Goal: Contribute content: Contribute content

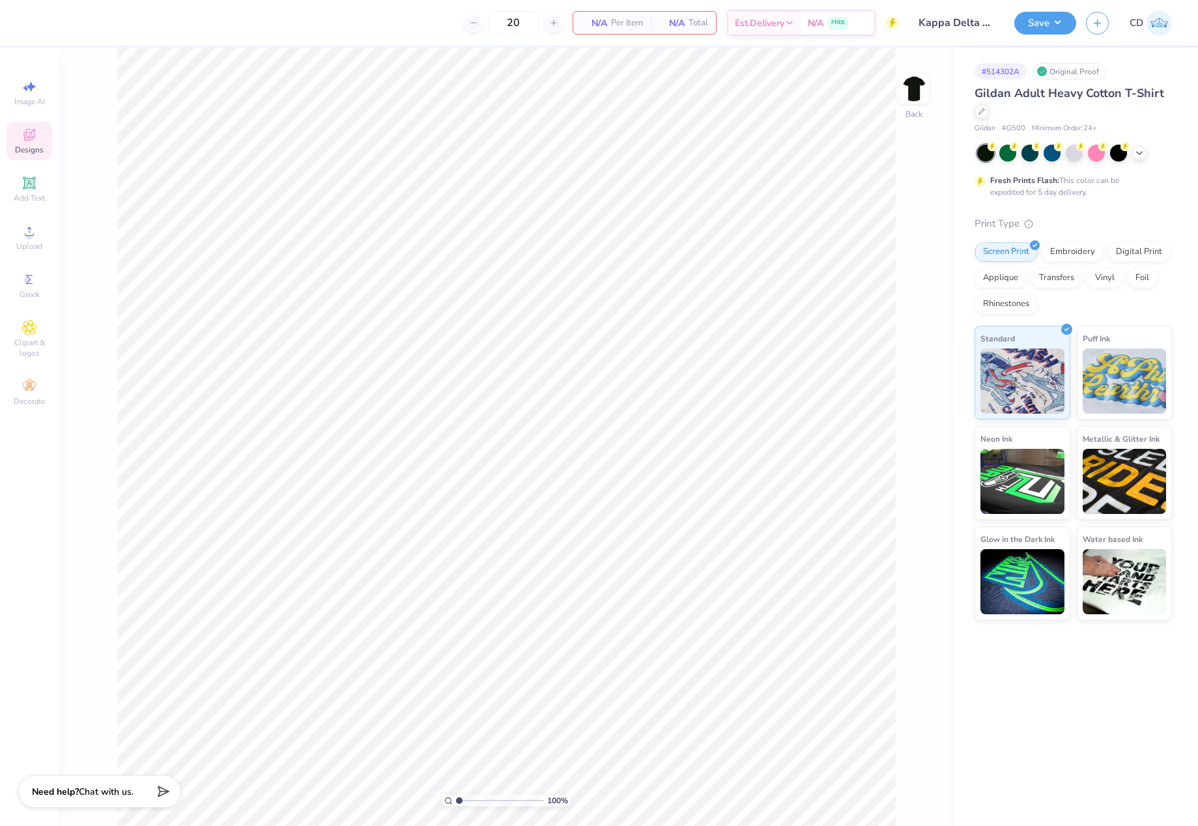
click at [22, 134] on icon at bounding box center [30, 135] width 16 height 16
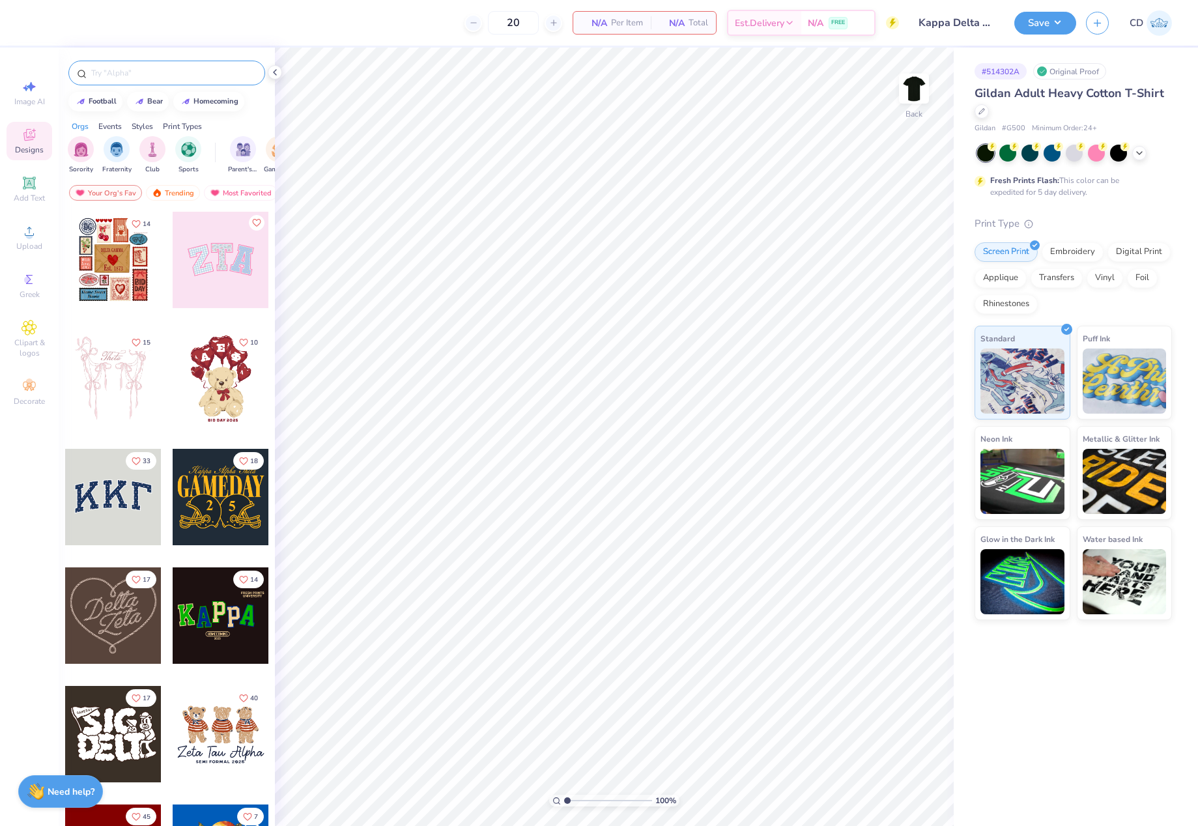
click at [207, 72] on input "text" at bounding box center [173, 72] width 167 height 13
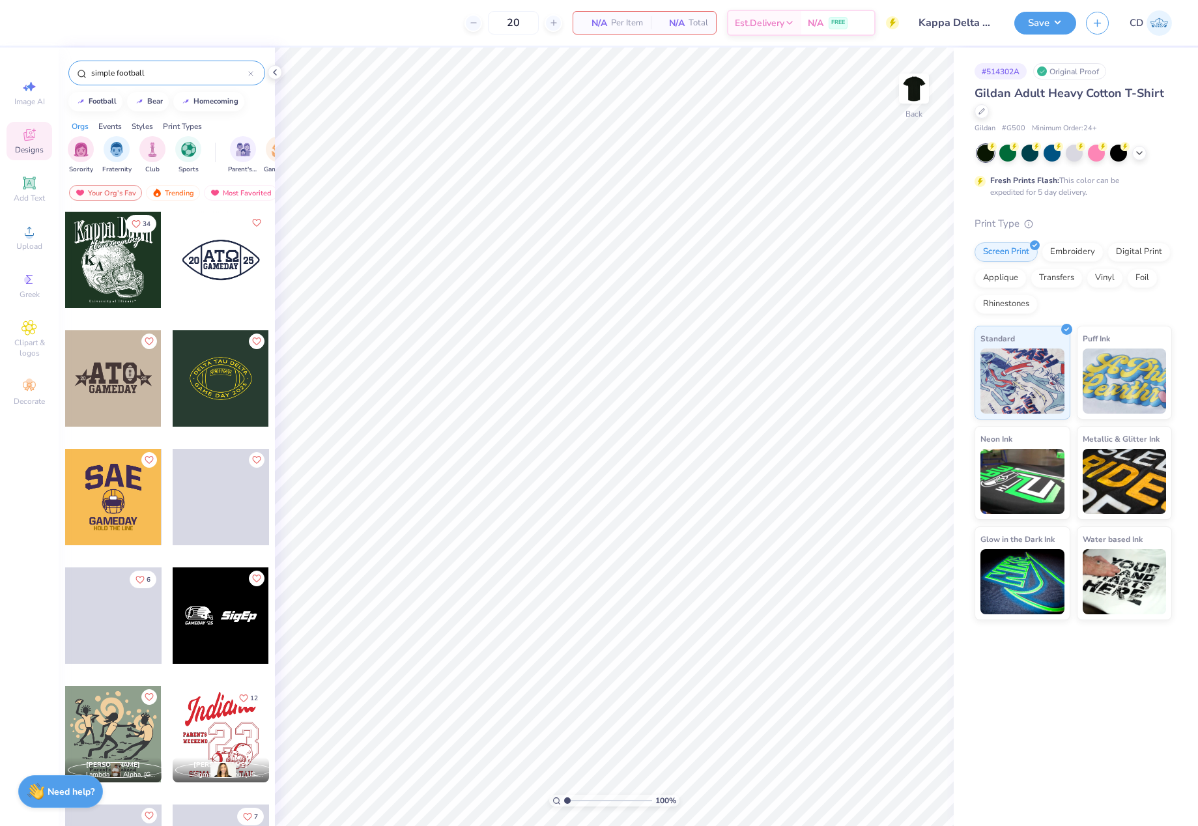
type input "simple football"
click at [90, 268] on div at bounding box center [113, 260] width 96 height 96
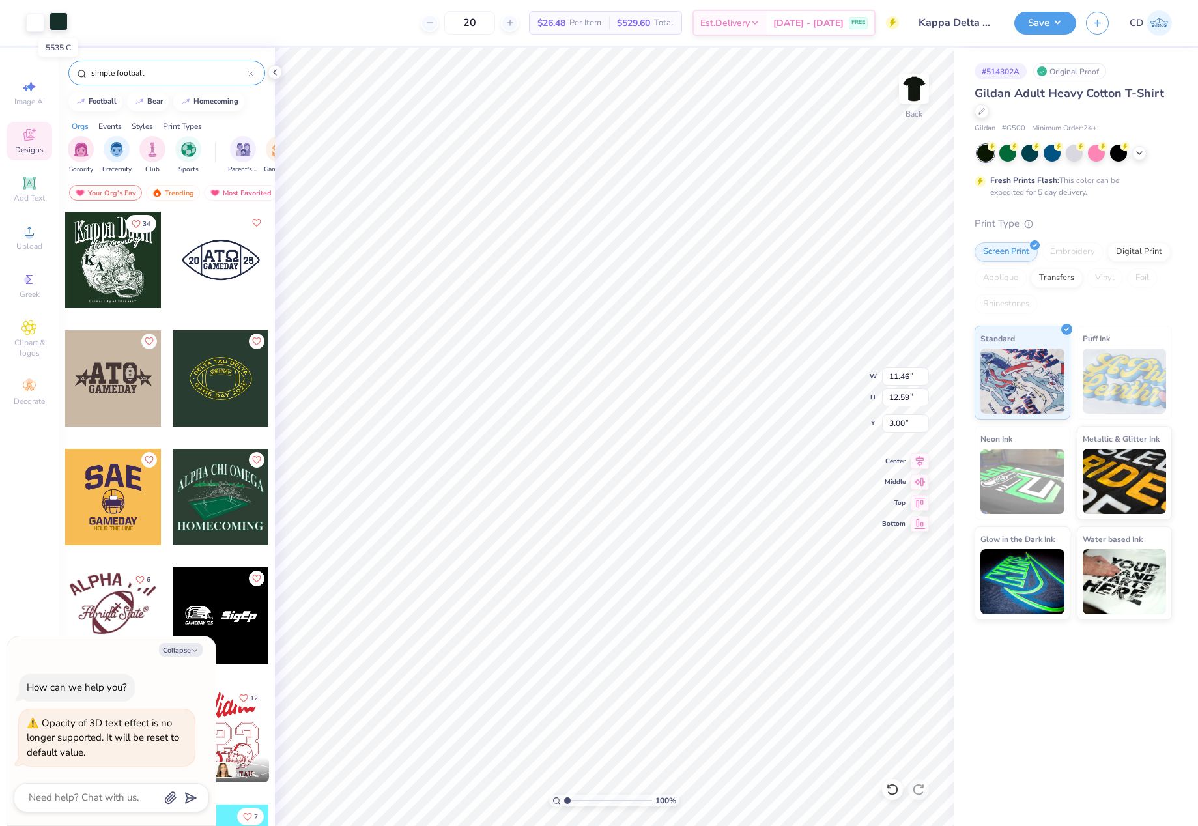
click at [58, 27] on div at bounding box center [59, 21] width 18 height 18
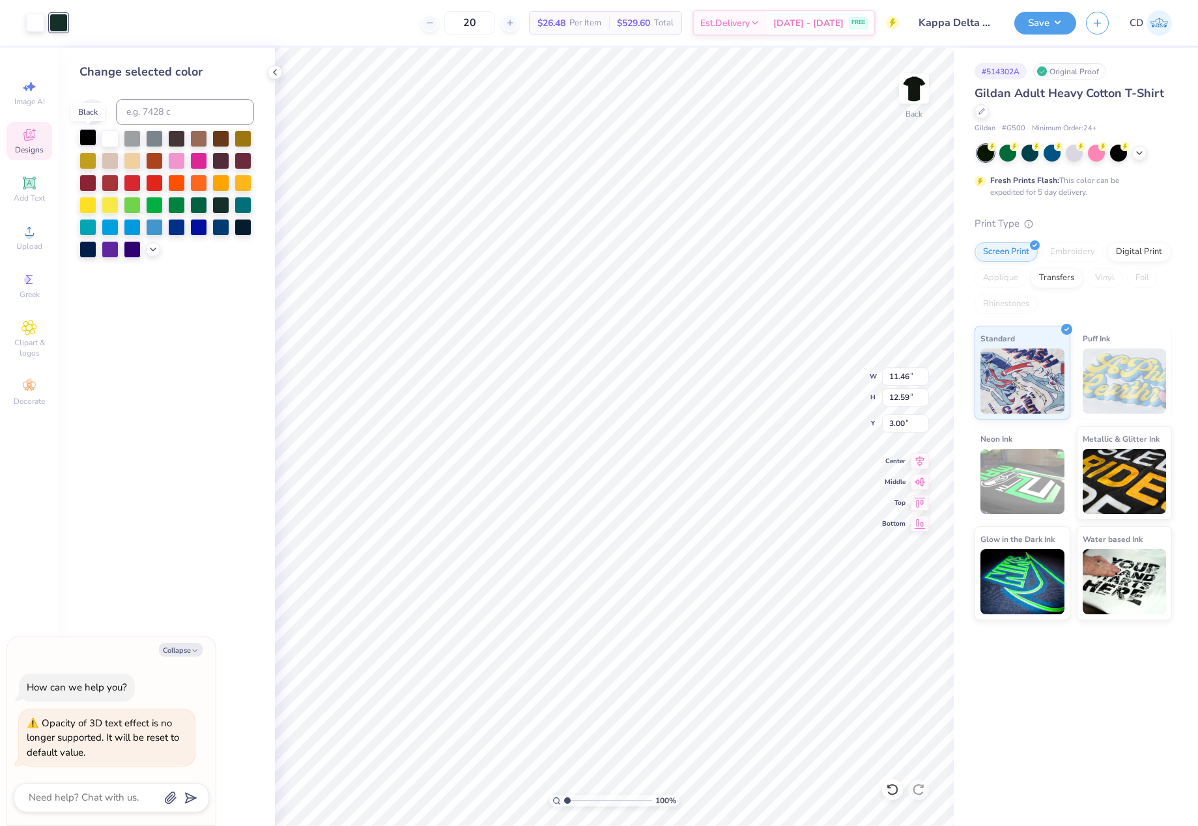
click at [87, 136] on div at bounding box center [87, 137] width 17 height 17
click at [40, 25] on div at bounding box center [35, 21] width 18 height 18
click at [104, 205] on div at bounding box center [110, 203] width 17 height 17
click at [154, 244] on icon at bounding box center [153, 248] width 10 height 10
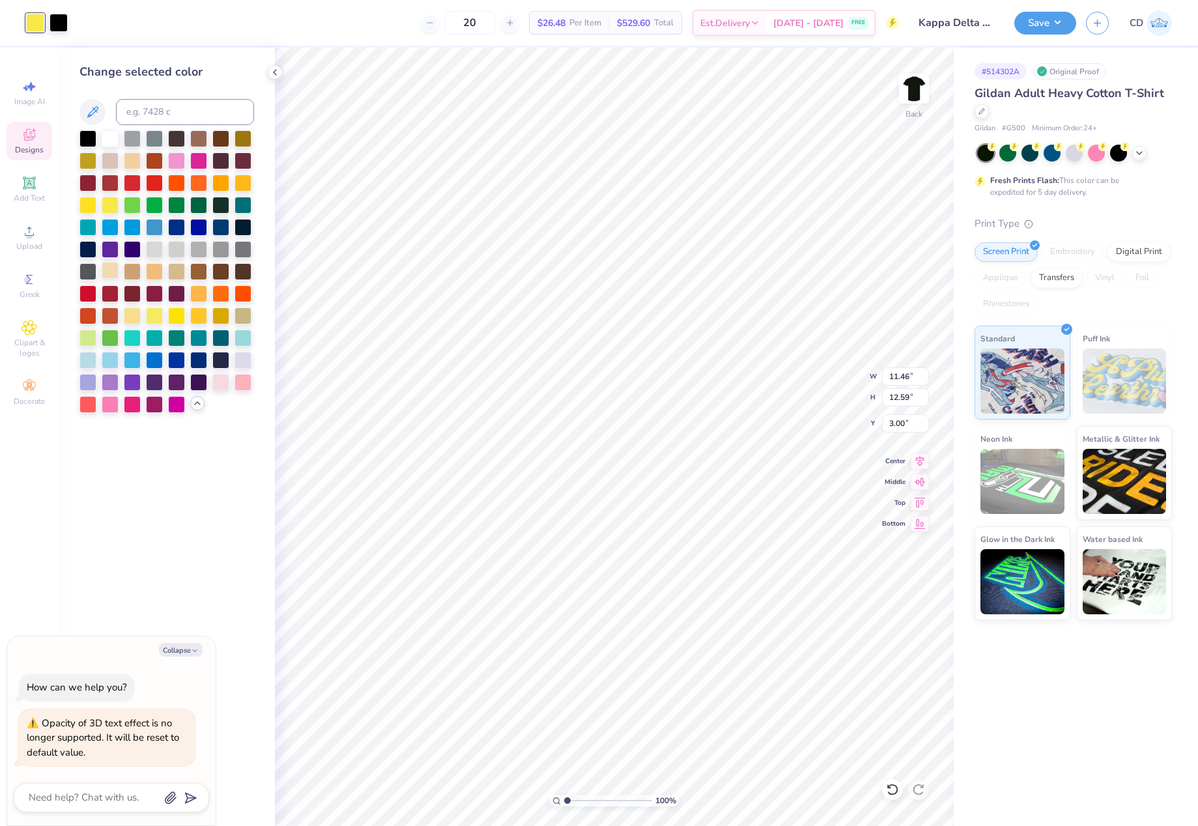
click at [104, 266] on div at bounding box center [110, 270] width 17 height 17
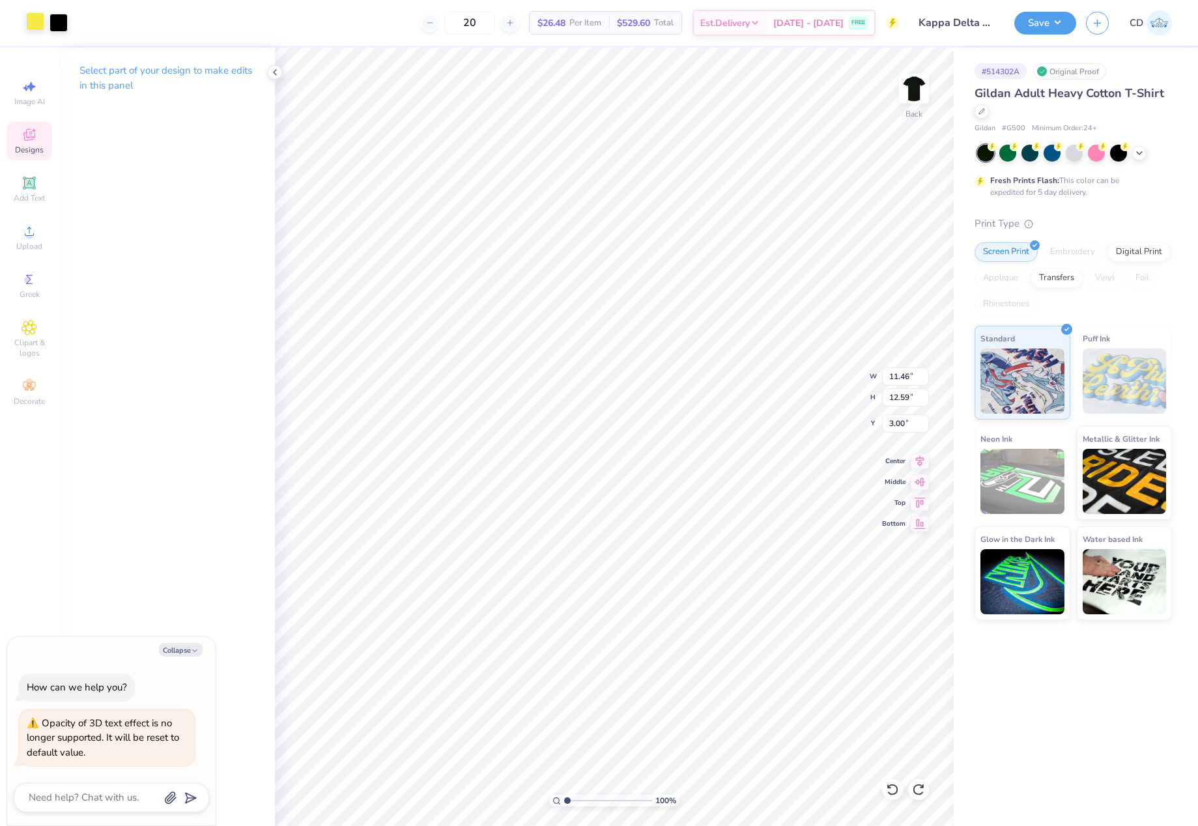
click at [41, 27] on div at bounding box center [35, 21] width 18 height 18
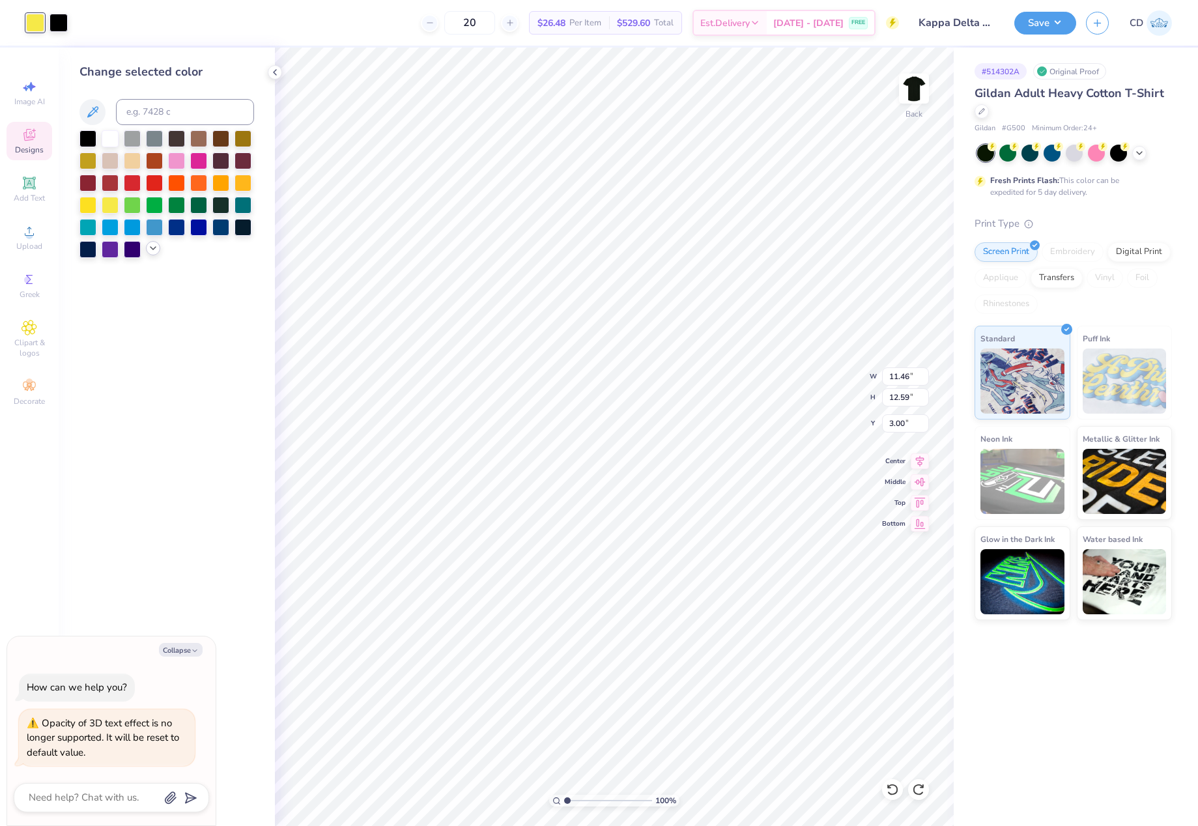
click at [148, 244] on icon at bounding box center [153, 248] width 10 height 10
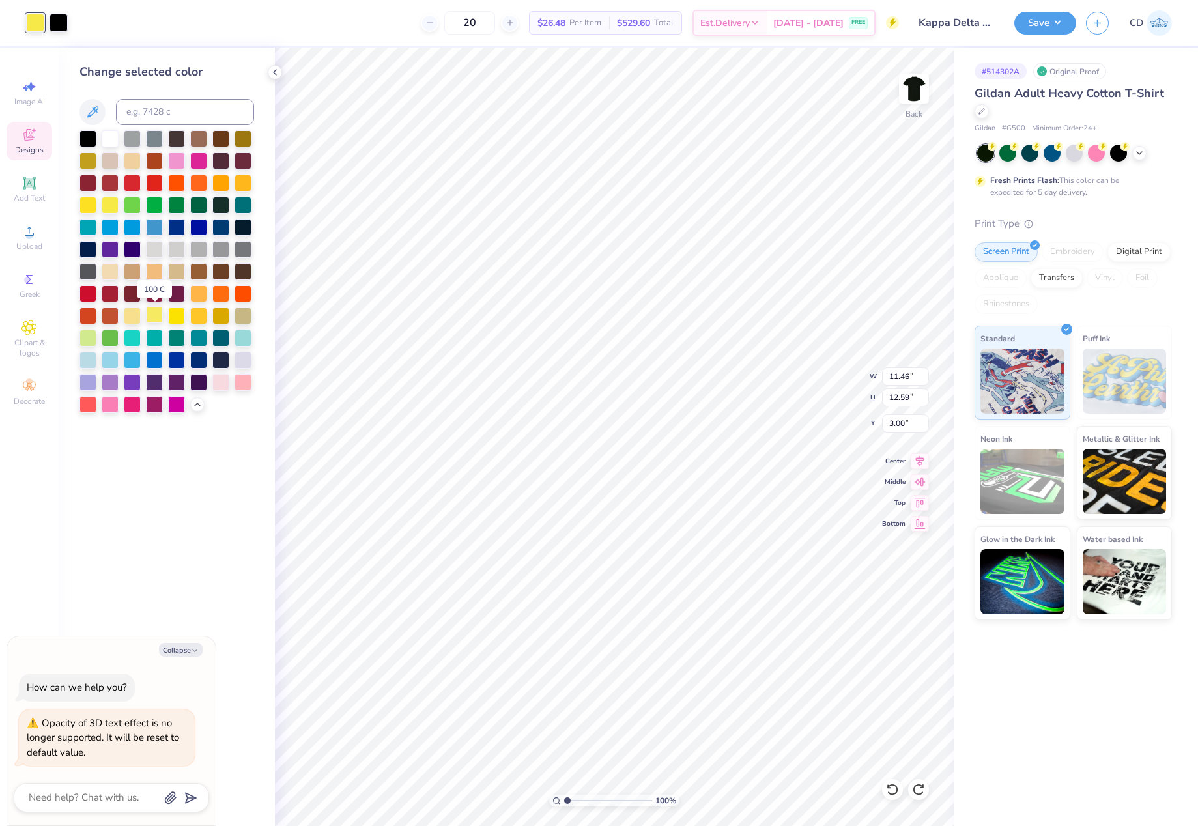
click at [149, 313] on div at bounding box center [154, 314] width 17 height 17
click at [128, 311] on div at bounding box center [132, 314] width 17 height 17
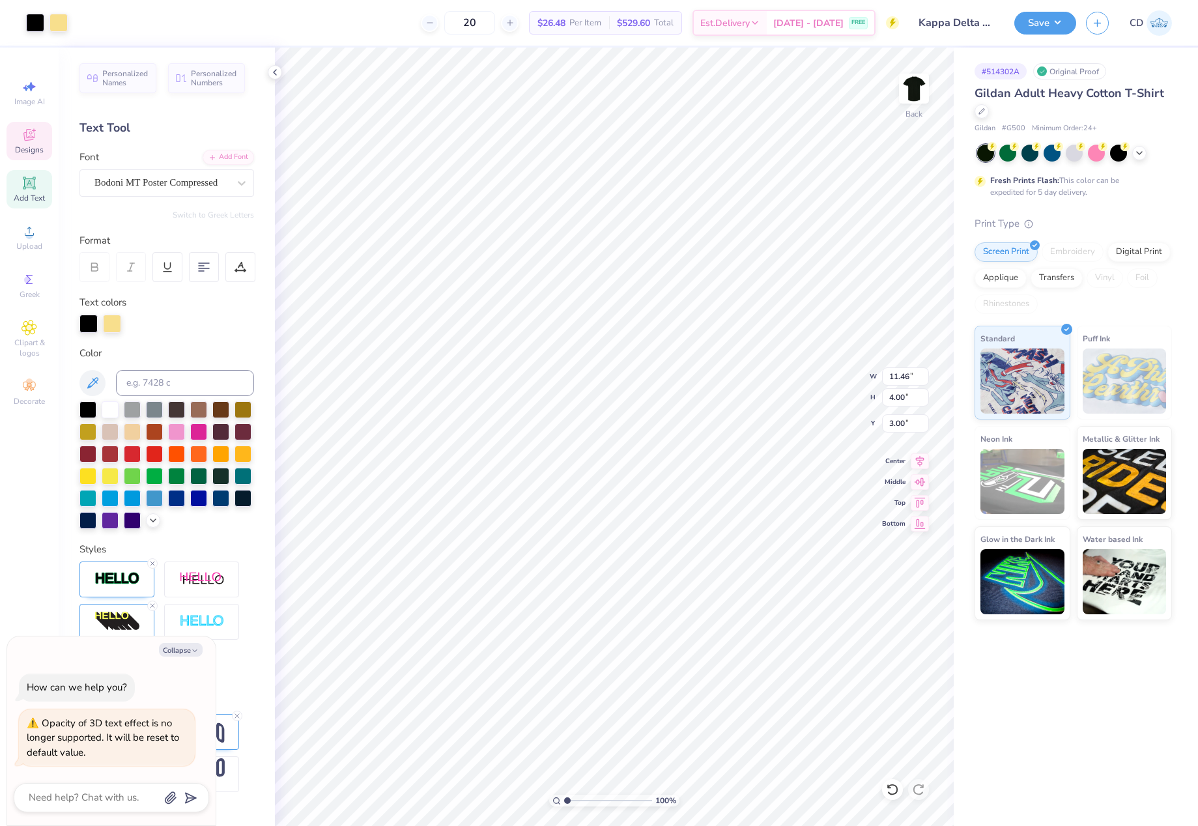
type textarea "x"
drag, startPoint x: 566, startPoint y: 801, endPoint x: 601, endPoint y: 798, distance: 36.0
click at [601, 798] on input "range" at bounding box center [608, 801] width 88 height 12
drag, startPoint x: 601, startPoint y: 801, endPoint x: 544, endPoint y: 804, distance: 56.8
type input "1"
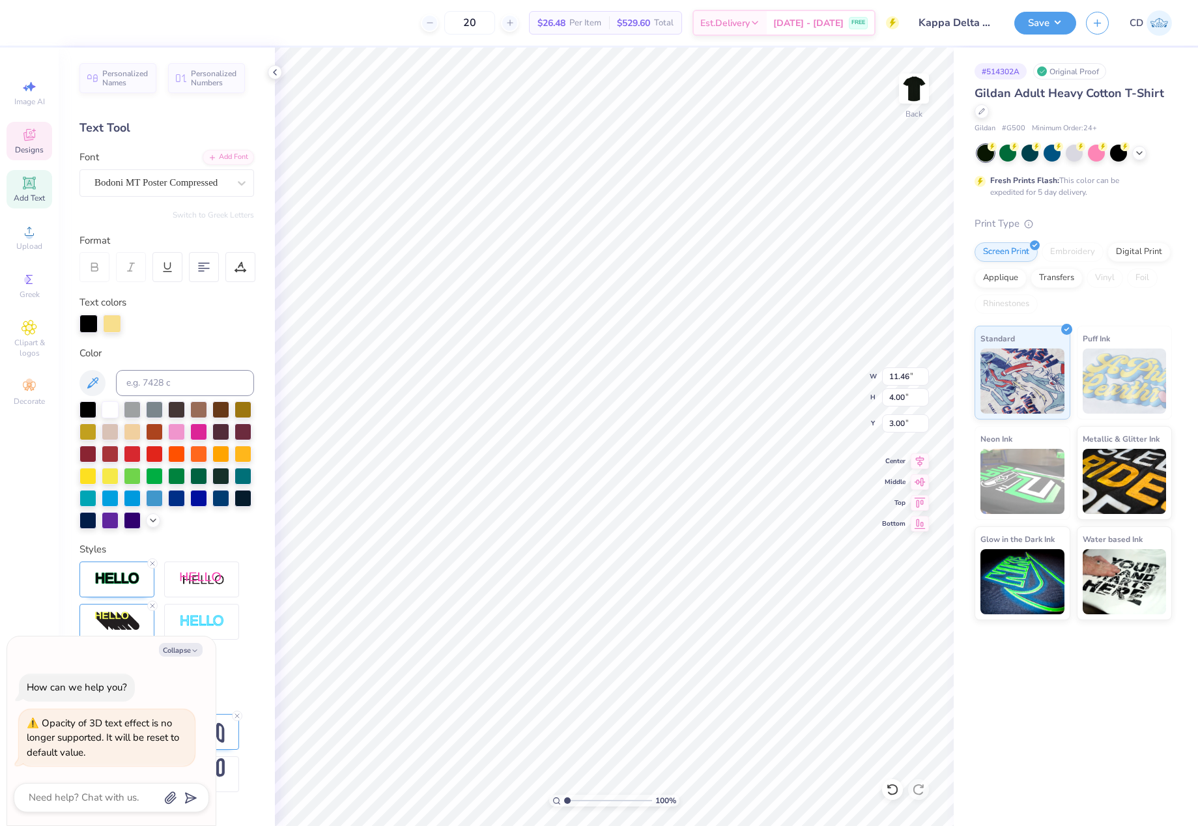
click at [564, 804] on input "range" at bounding box center [608, 801] width 88 height 12
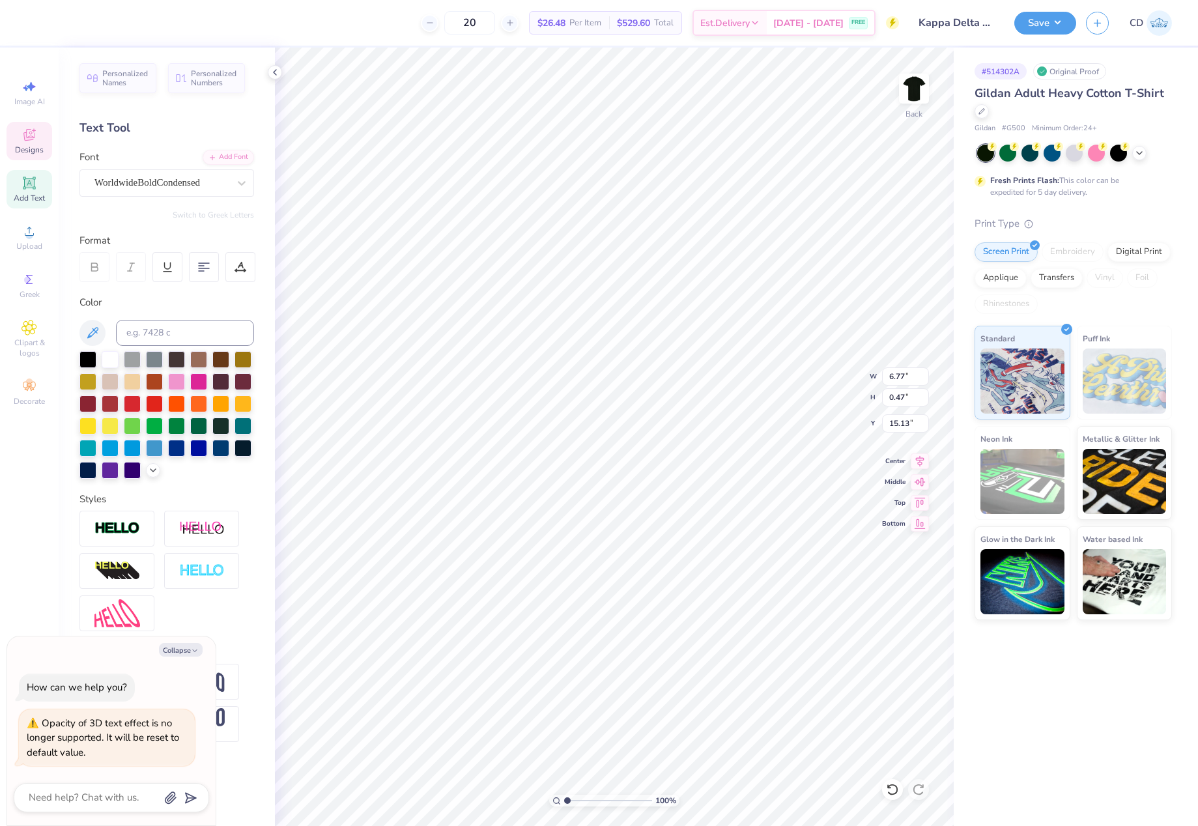
scroll to position [11, 2]
type textarea "x"
type textarea "C"
type textarea "x"
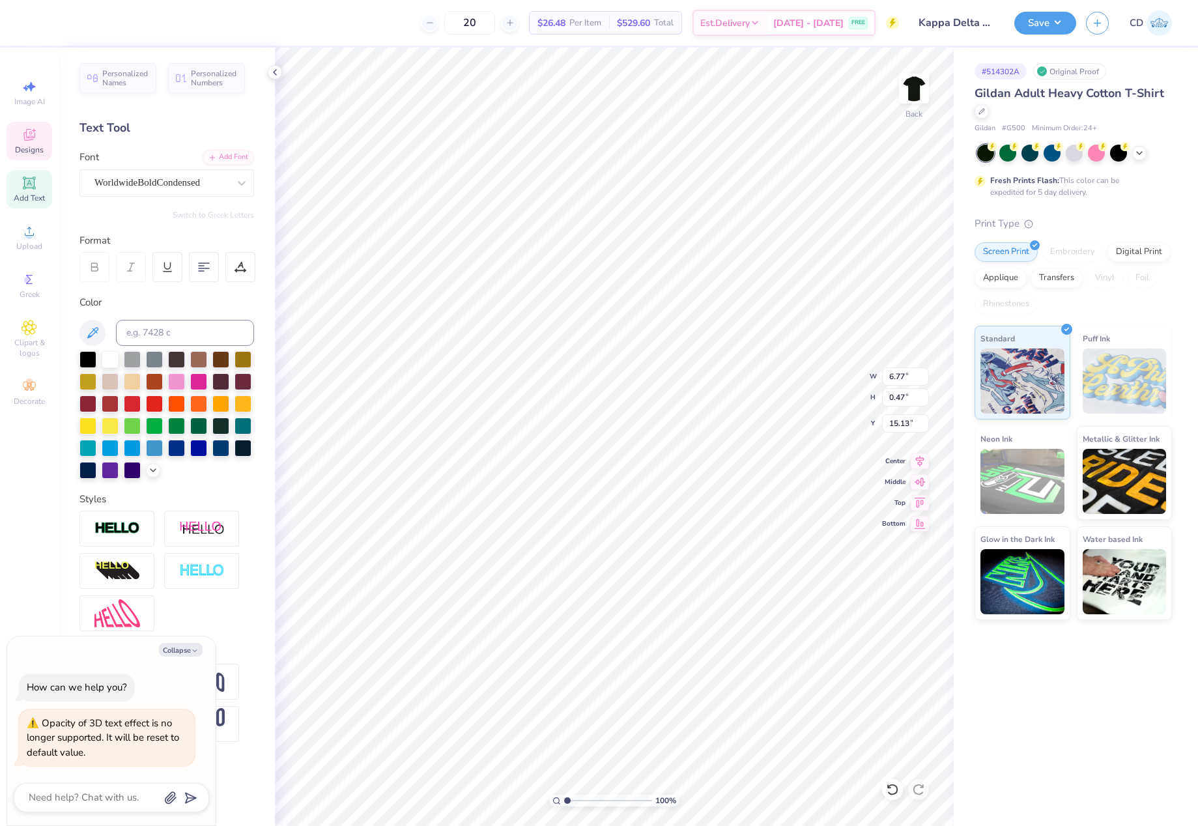
type textarea "Ce"
type textarea "x"
type textarea "C"
type textarea "x"
type textarea "C"
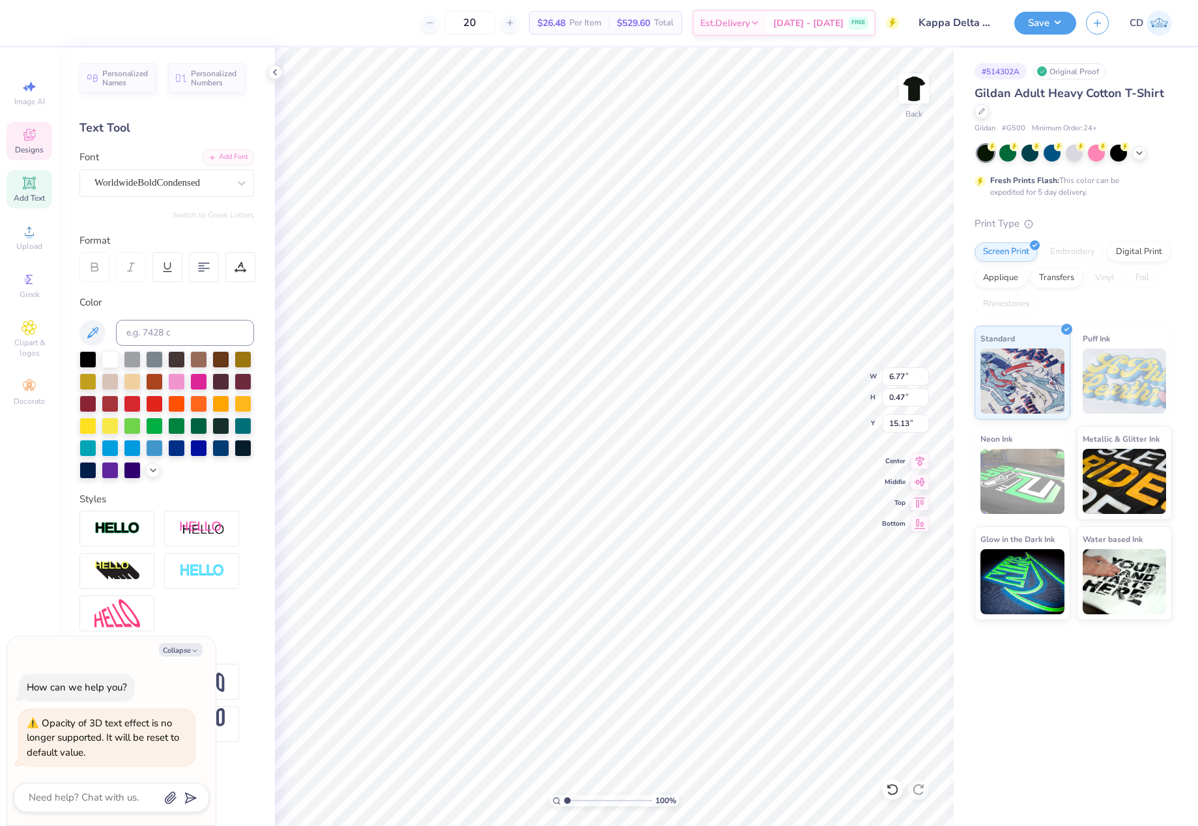
type textarea "x"
type textarea "C e"
type textarea "x"
type textarea "C e"
type textarea "x"
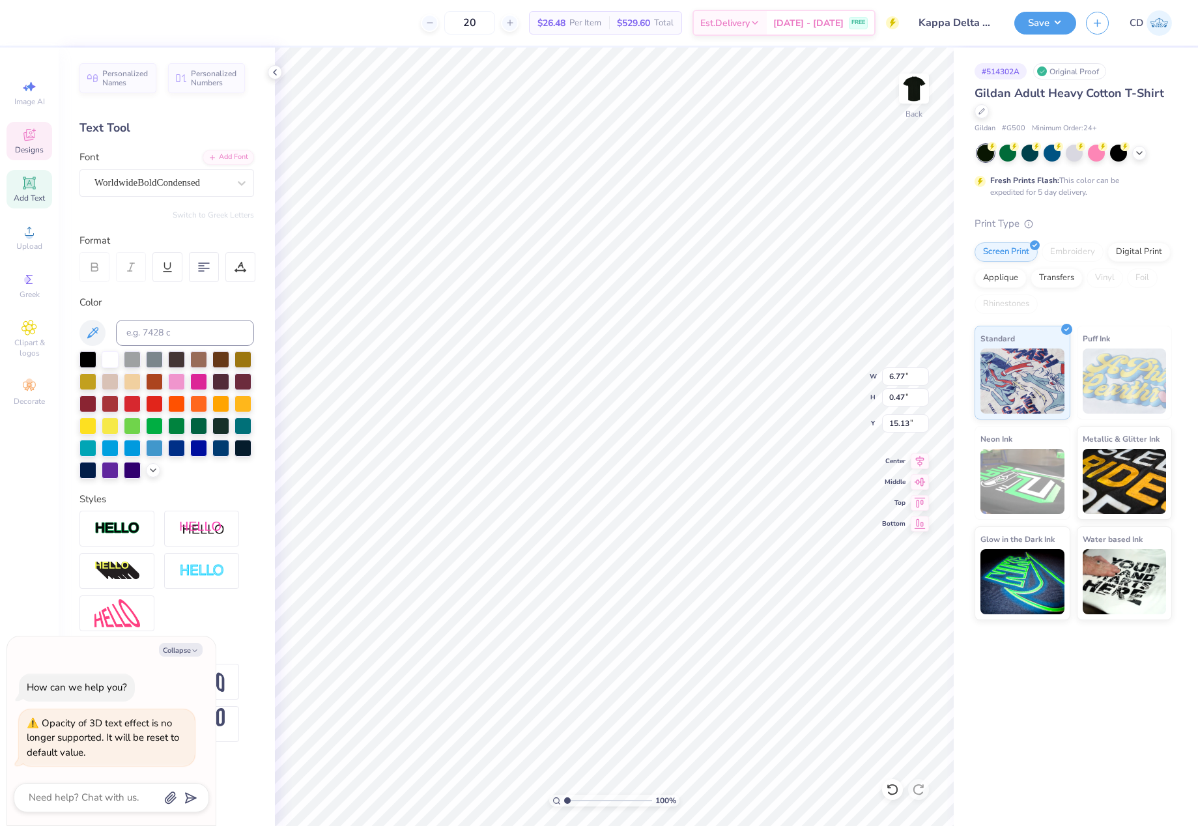
type textarea "C e n"
type textarea "x"
type textarea "C e n"
type textarea "x"
type textarea "C e n t"
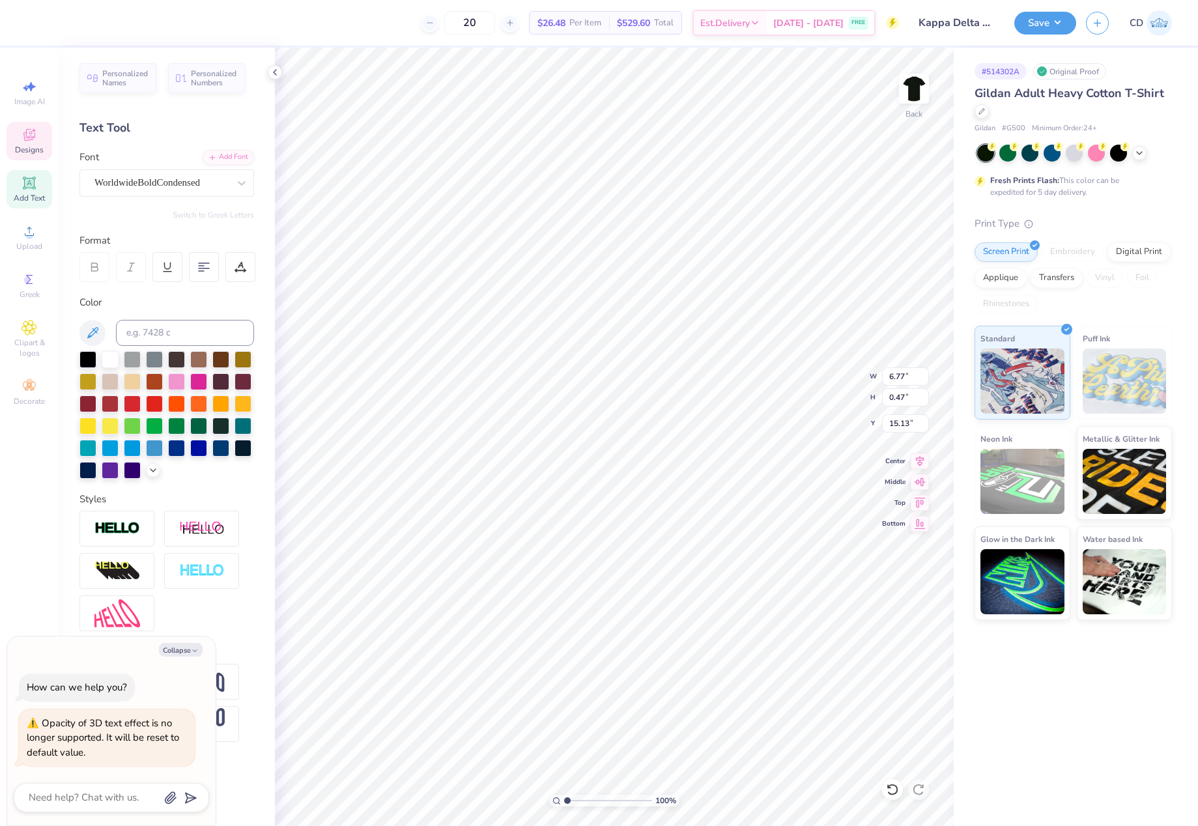
type textarea "x"
type textarea "C e n t"
type textarea "x"
type textarea "C e n t r"
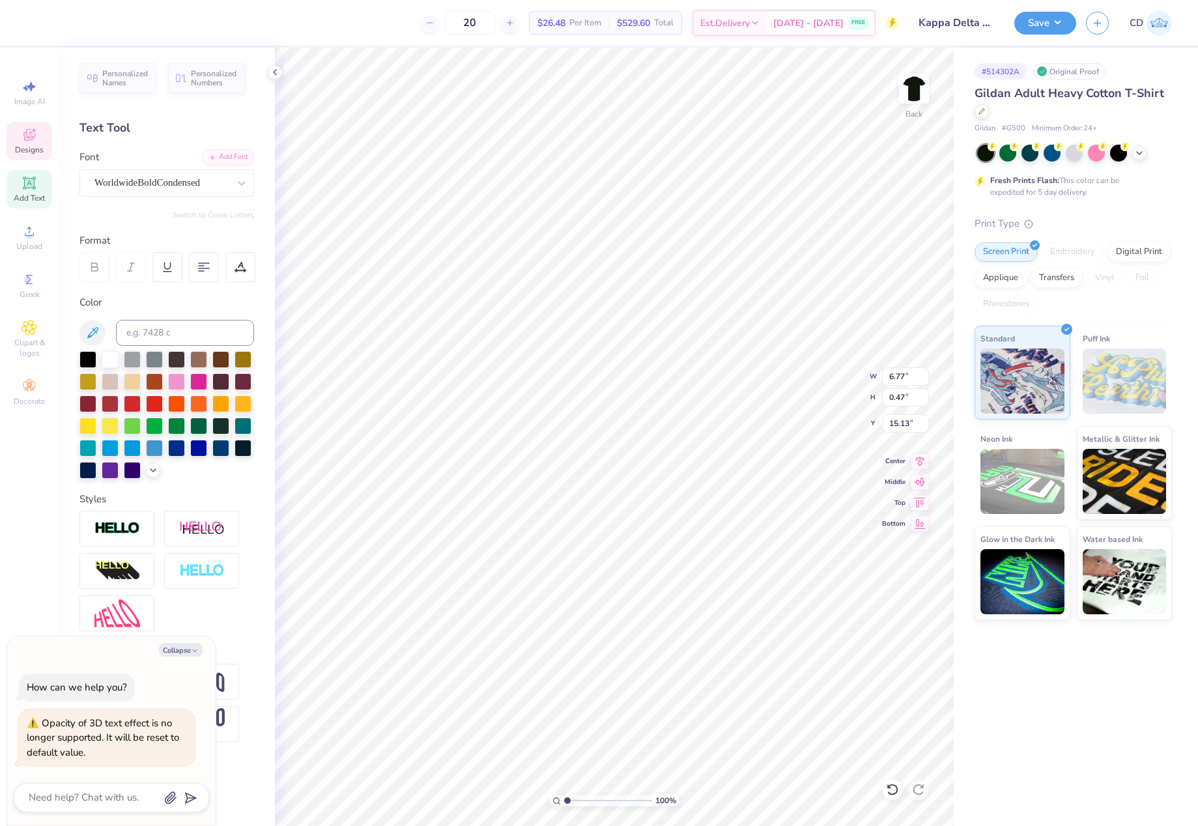
type textarea "x"
type textarea "C e n t r"
type textarea "x"
type textarea "C e n t r e"
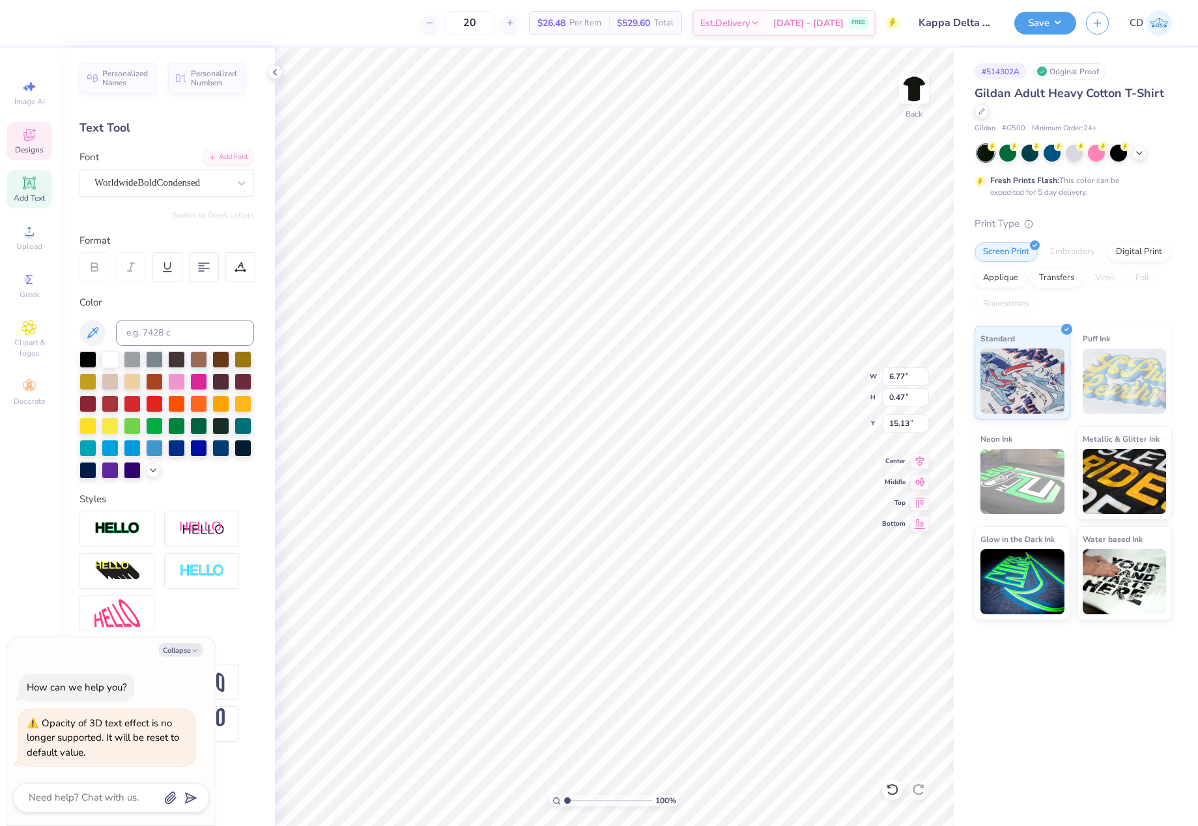
type textarea "x"
type textarea "C e n t r e"
type textarea "x"
type textarea "C e n t r e"
type textarea "x"
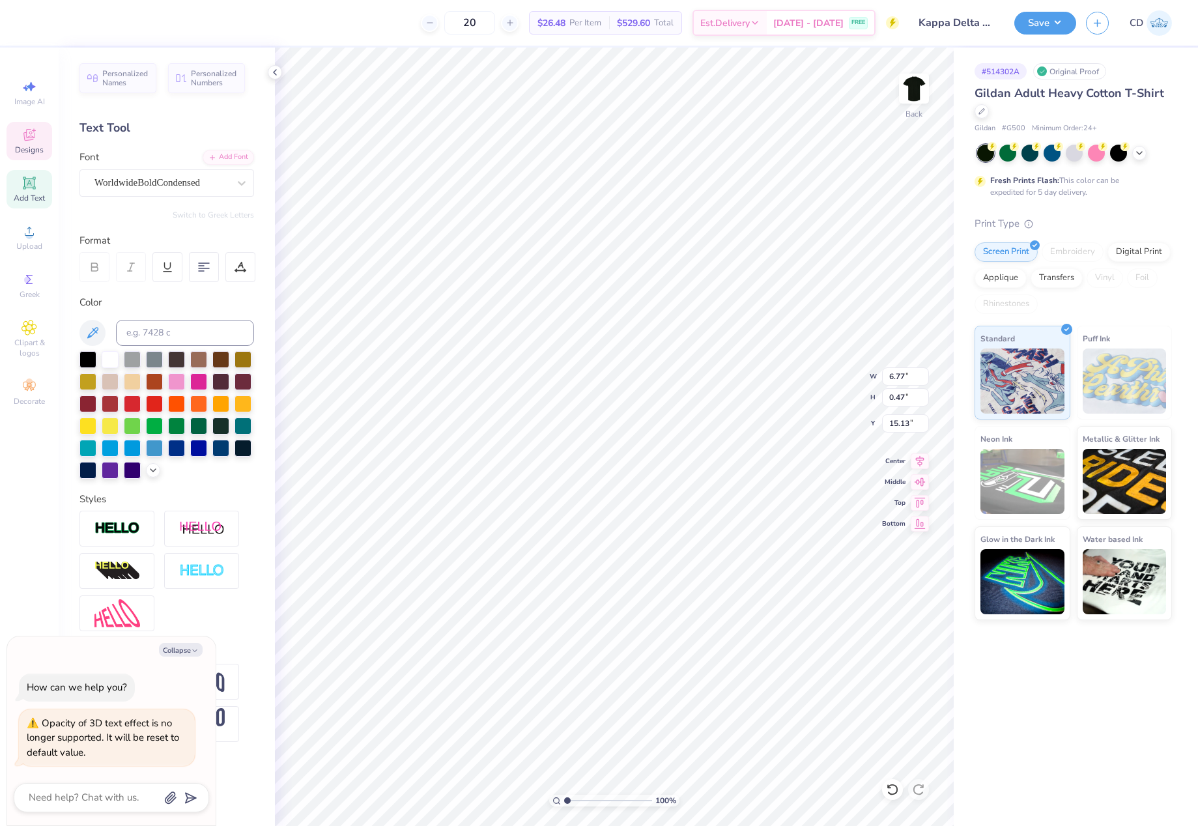
type textarea "C e n t r e C"
type textarea "x"
type textarea "C e n t r e C"
type textarea "x"
type textarea "C e n t r e C o"
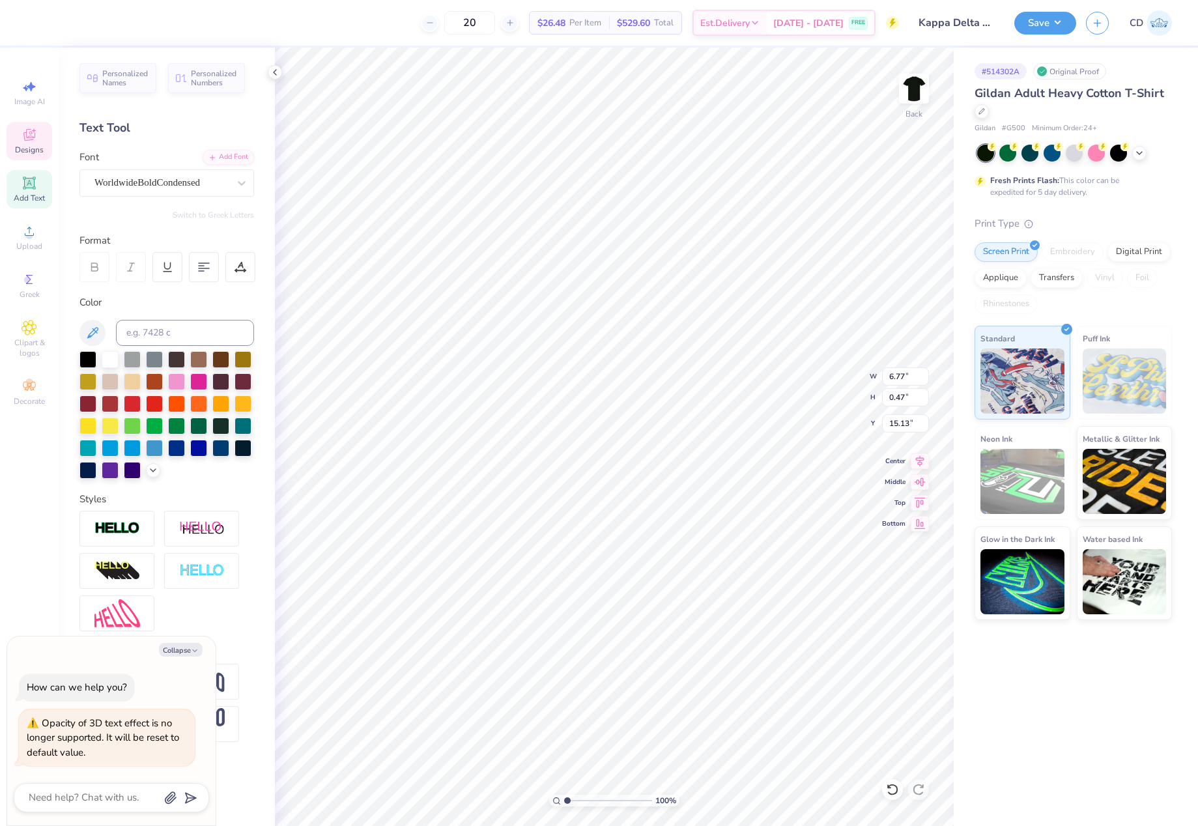
type textarea "x"
type textarea "C e n t r e C o"
type textarea "x"
type textarea "C e n t r e C o l"
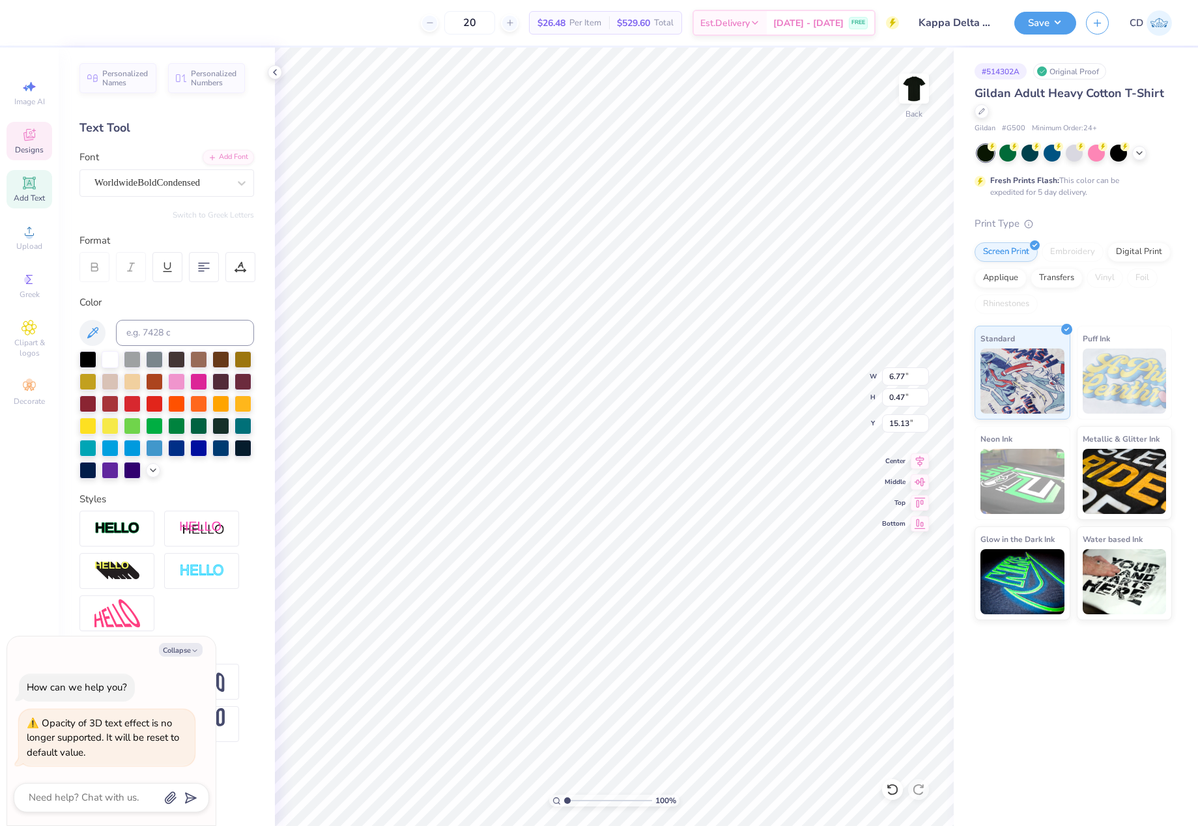
type textarea "x"
type textarea "C e n t r e C o l"
type textarea "x"
type textarea "C e n t r e C o l l"
type textarea "x"
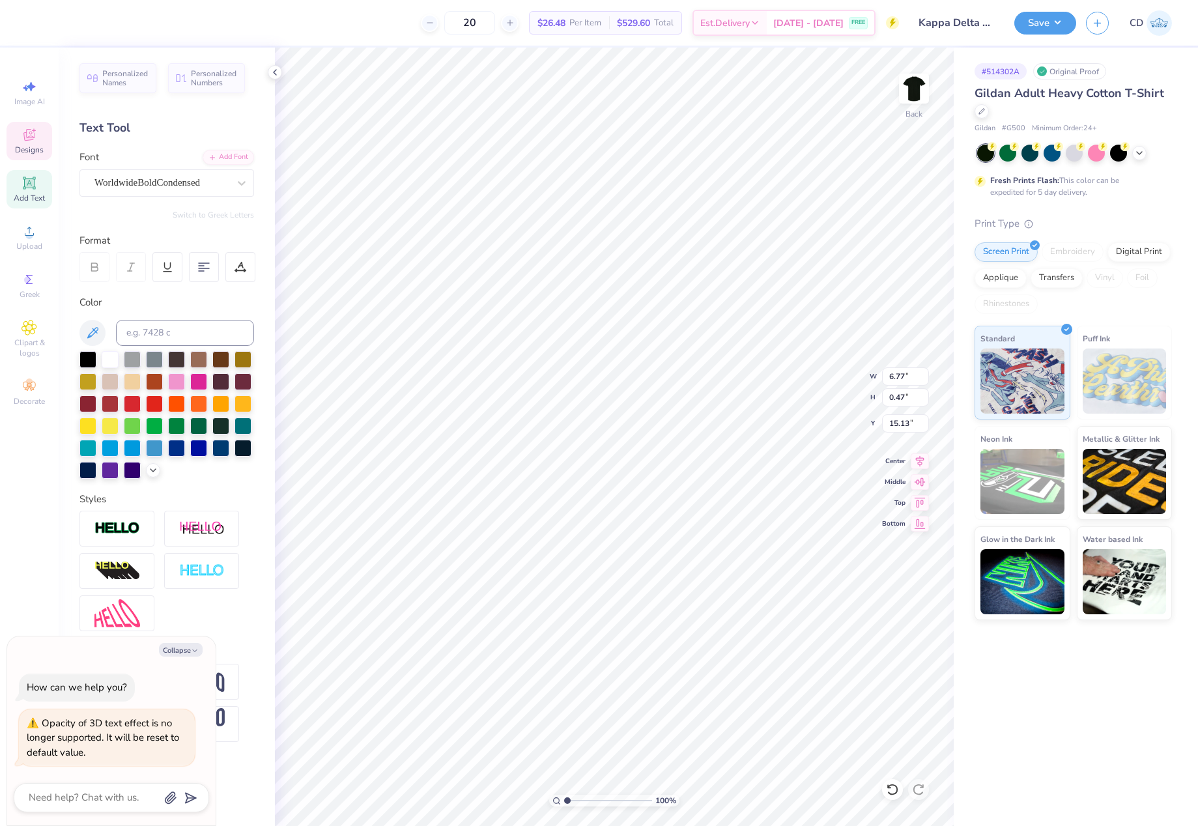
type textarea "C e n t r e C o l l"
type textarea "x"
type textarea "C e n t r e C o l l e"
type textarea "x"
type textarea "C e n t r e C o l l e"
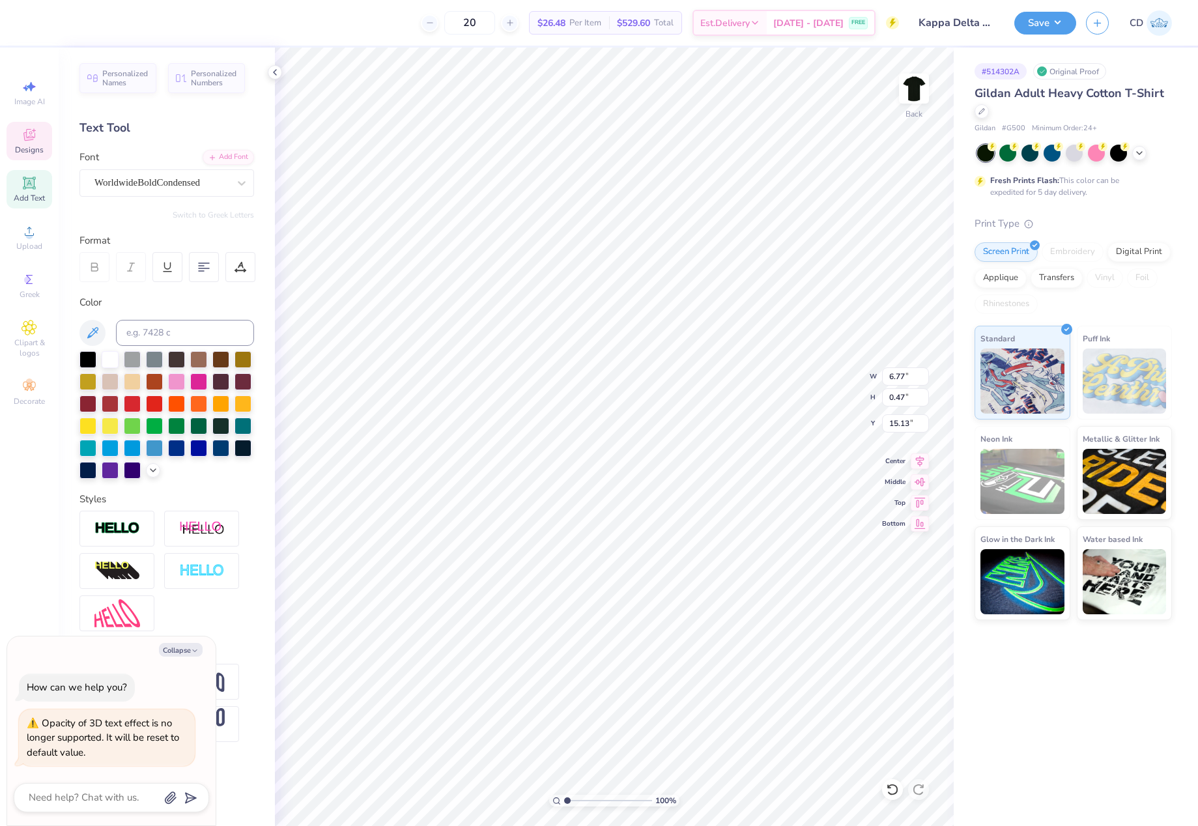
type textarea "x"
type textarea "C e n t r e C o l l e g"
type textarea "x"
type textarea "C e n t r e C o l l e g"
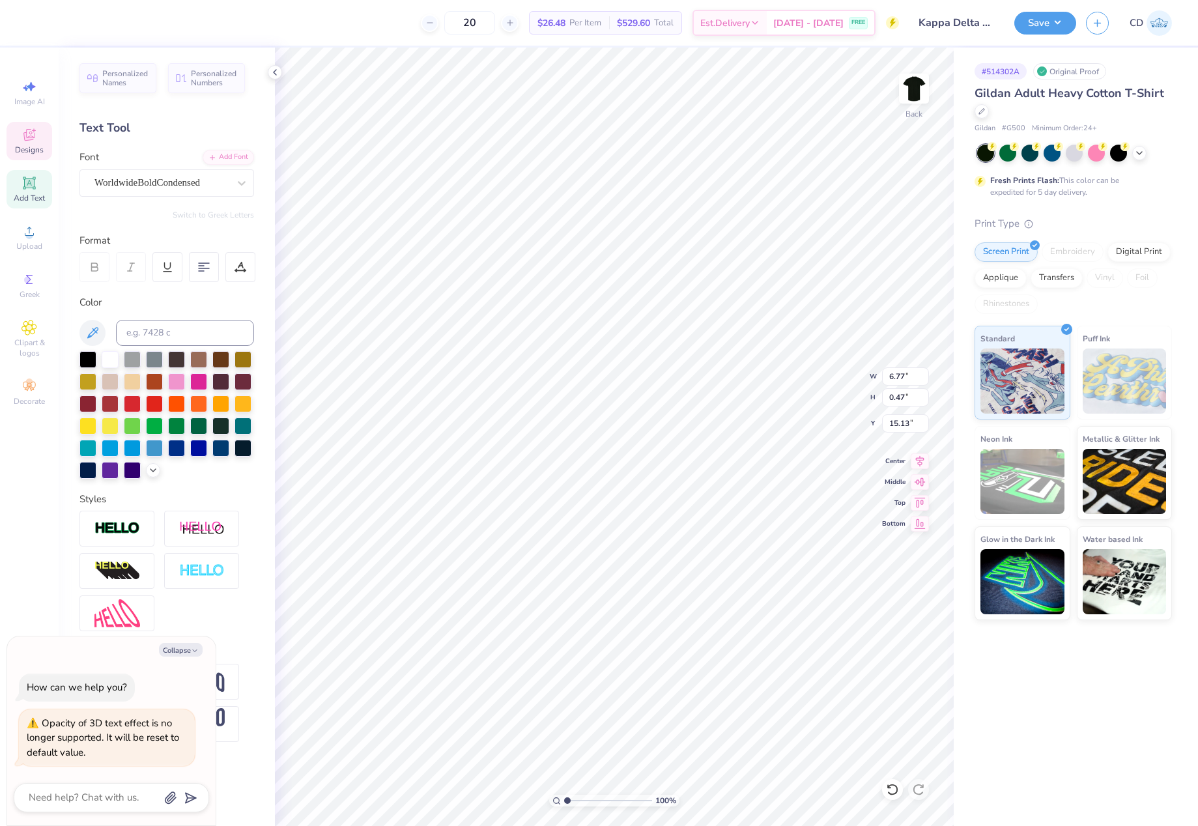
type textarea "x"
type textarea "C e n t r e C o l l e g e"
click at [917, 460] on icon at bounding box center [920, 460] width 18 height 16
click at [704, 513] on li "Download vector" at bounding box center [701, 512] width 102 height 25
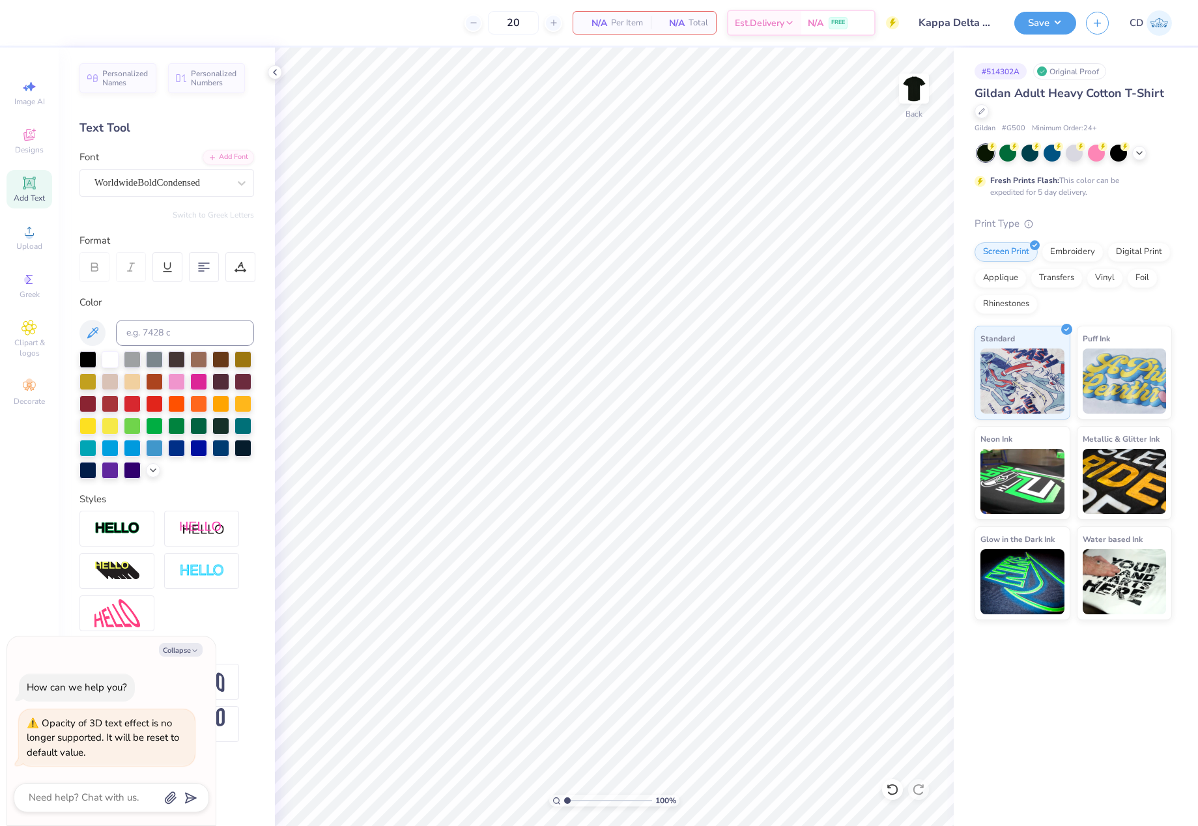
type textarea "x"
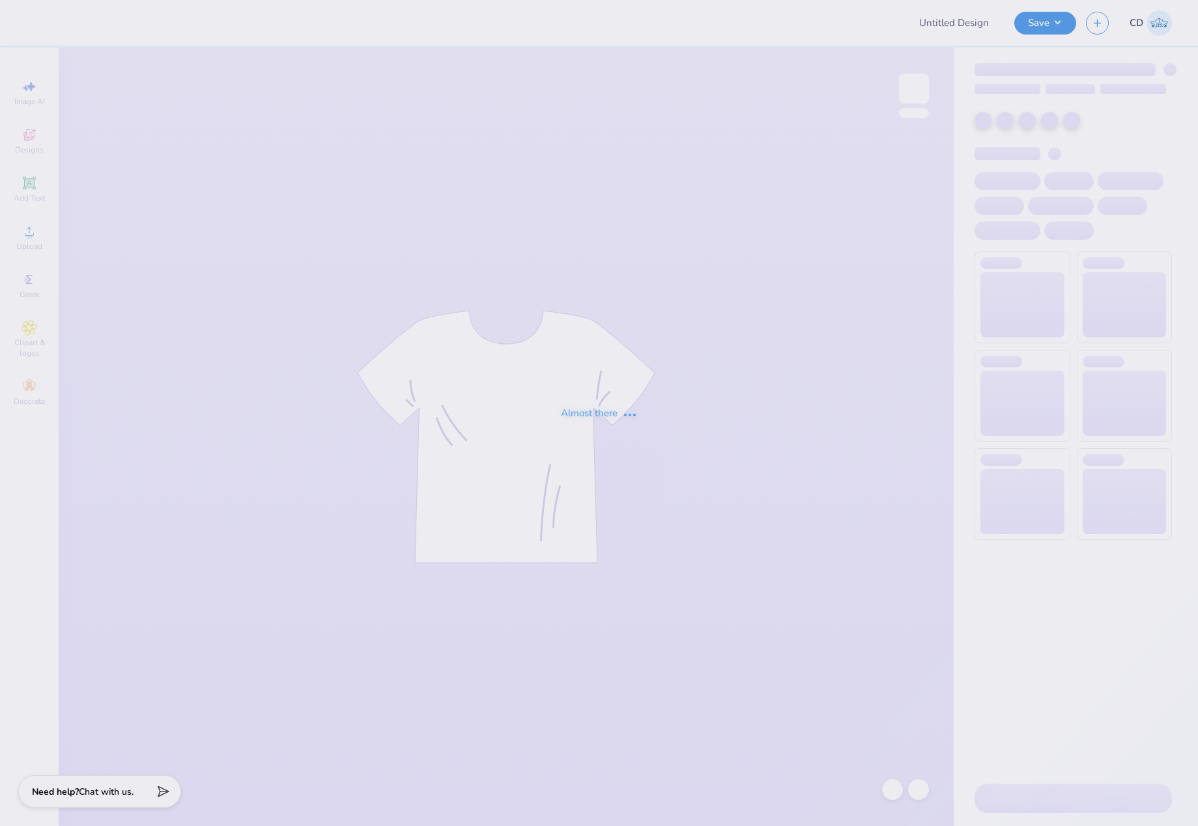
type input "Kappa Delta Homecoming shirt"
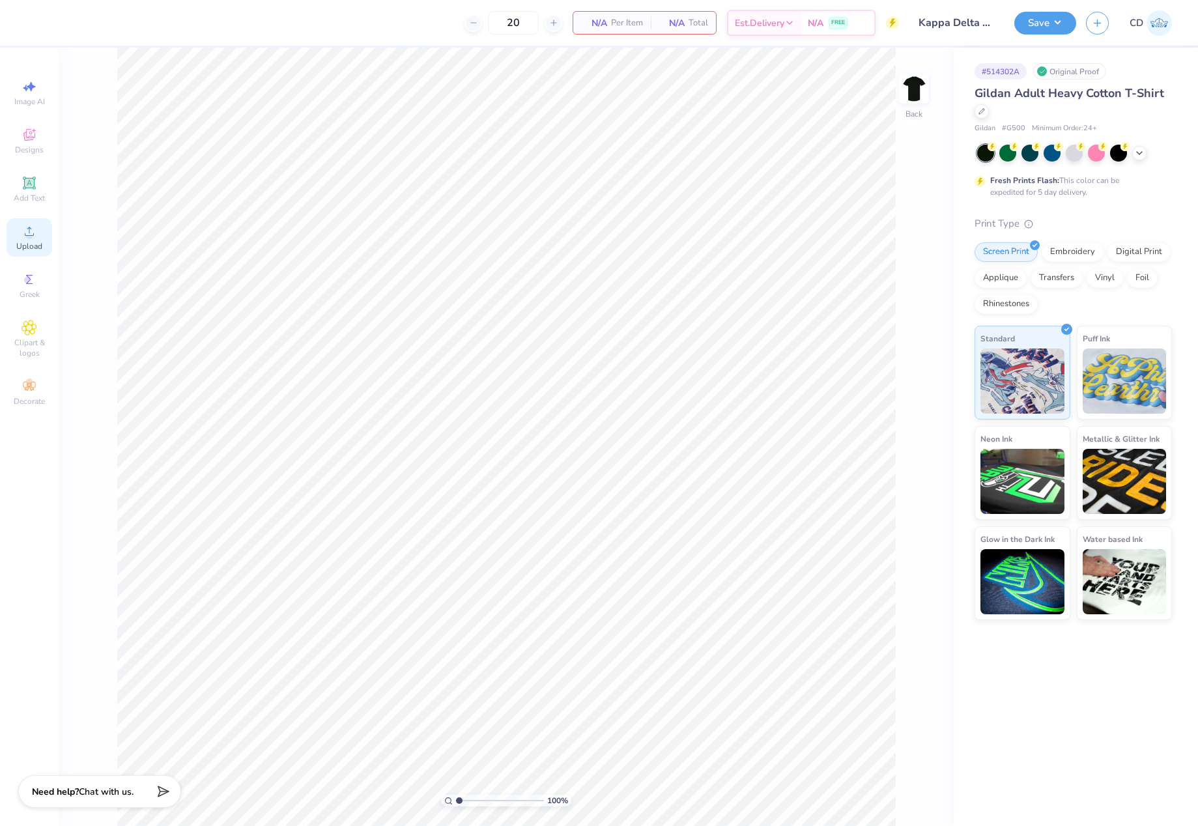
click at [39, 238] on div "Upload" at bounding box center [30, 237] width 46 height 38
drag, startPoint x: 900, startPoint y: 373, endPoint x: 916, endPoint y: 371, distance: 15.7
click at [916, 371] on input "11.45" at bounding box center [905, 376] width 47 height 18
type input "12.00"
type input "13.17"
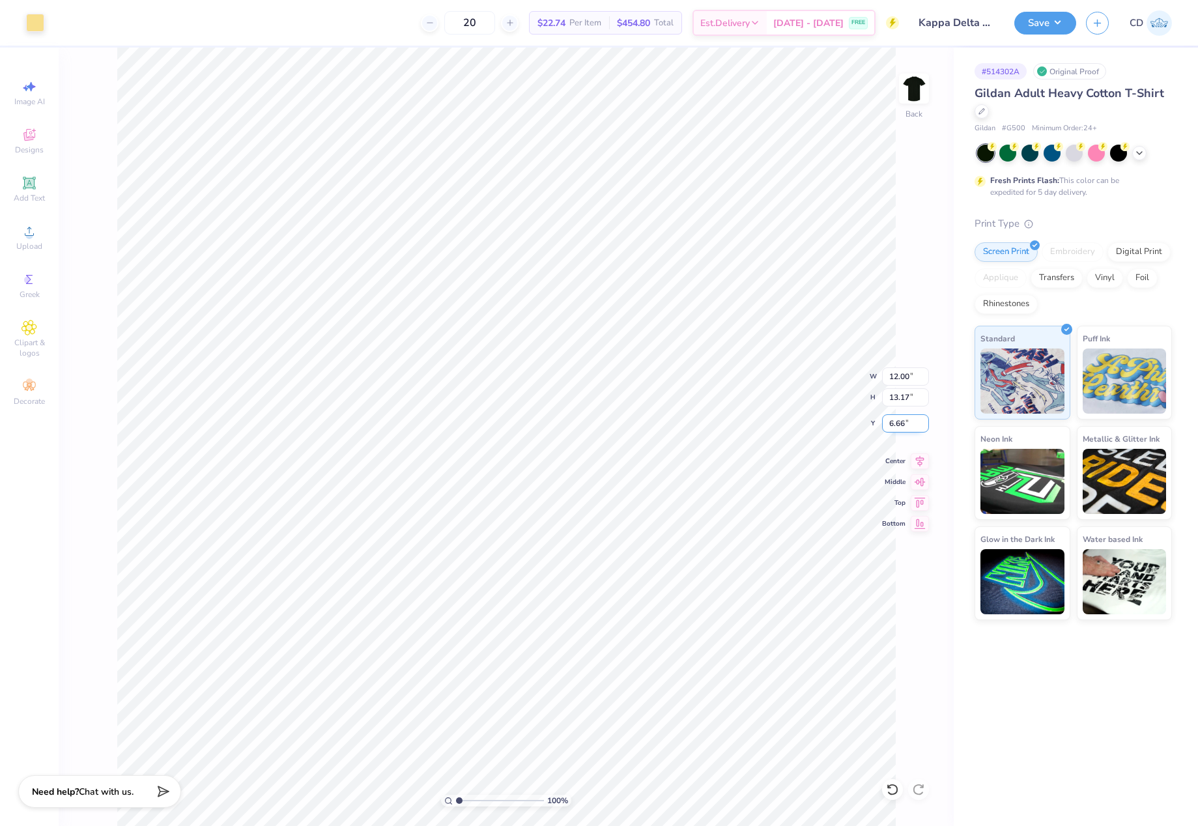
drag, startPoint x: 886, startPoint y: 425, endPoint x: 911, endPoint y: 425, distance: 24.8
click at [911, 425] on input "6.66" at bounding box center [905, 423] width 47 height 18
type input "3.00"
click at [1050, 25] on button "Save" at bounding box center [1045, 21] width 62 height 23
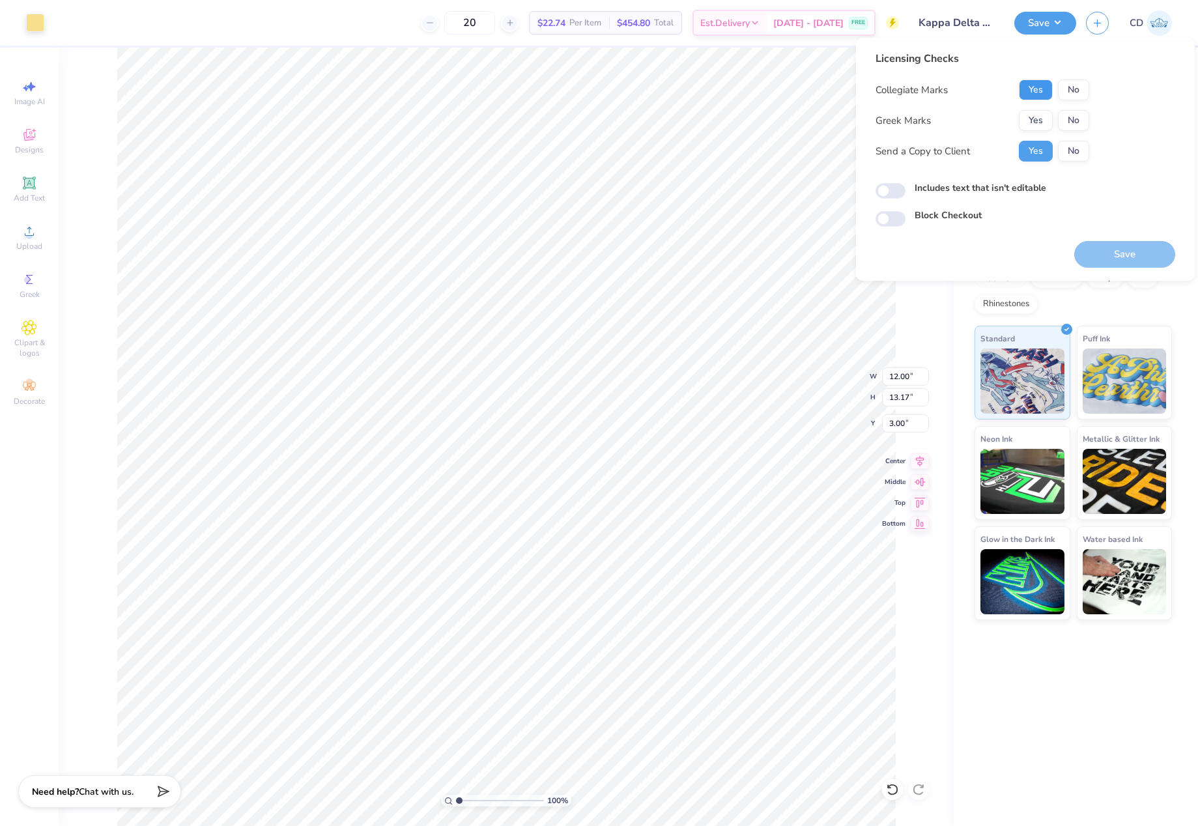
click at [1027, 89] on button "Yes" at bounding box center [1036, 89] width 34 height 21
click at [1072, 109] on div "Collegiate Marks Yes No Greek Marks Yes No Send a Copy to Client Yes No" at bounding box center [983, 120] width 214 height 82
click at [1043, 117] on button "Yes" at bounding box center [1036, 120] width 34 height 21
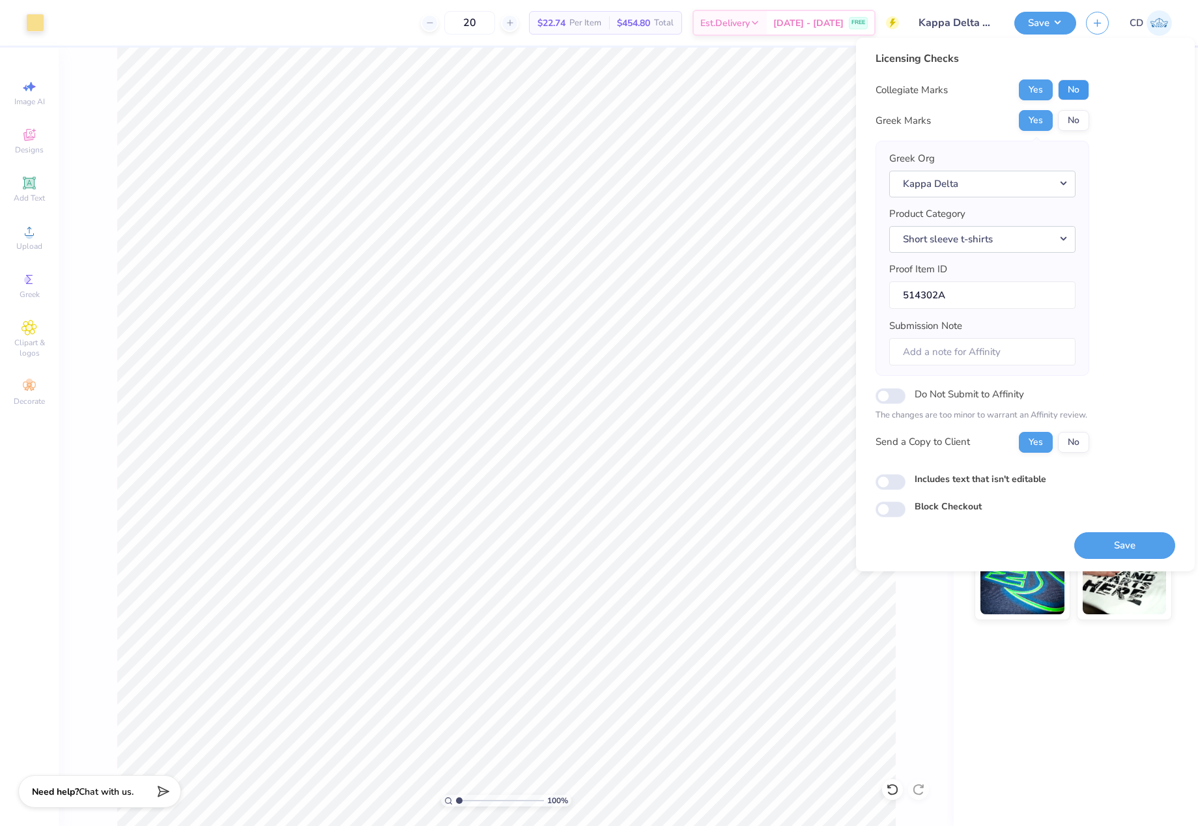
click at [1070, 91] on button "No" at bounding box center [1073, 89] width 31 height 21
click at [883, 482] on input "Includes text that isn't editable" at bounding box center [891, 482] width 30 height 16
checkbox input "true"
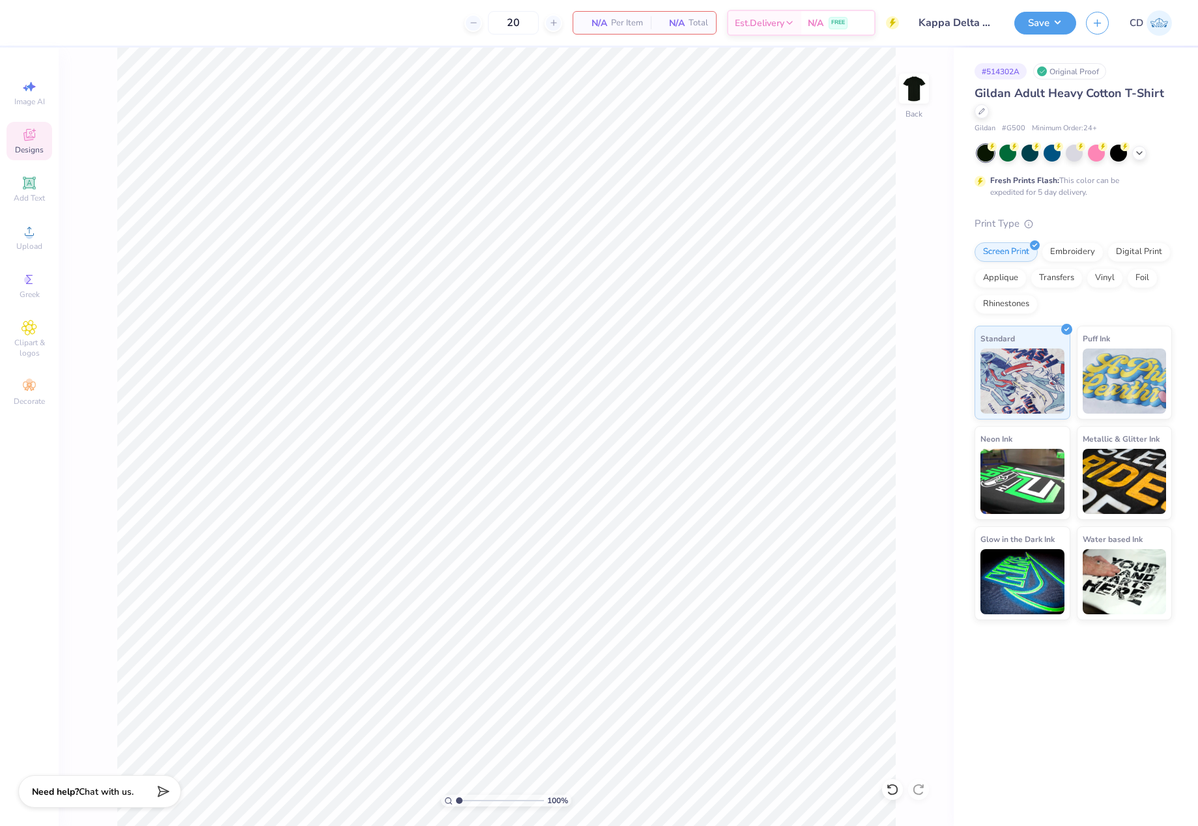
click at [36, 137] on icon at bounding box center [30, 135] width 16 height 16
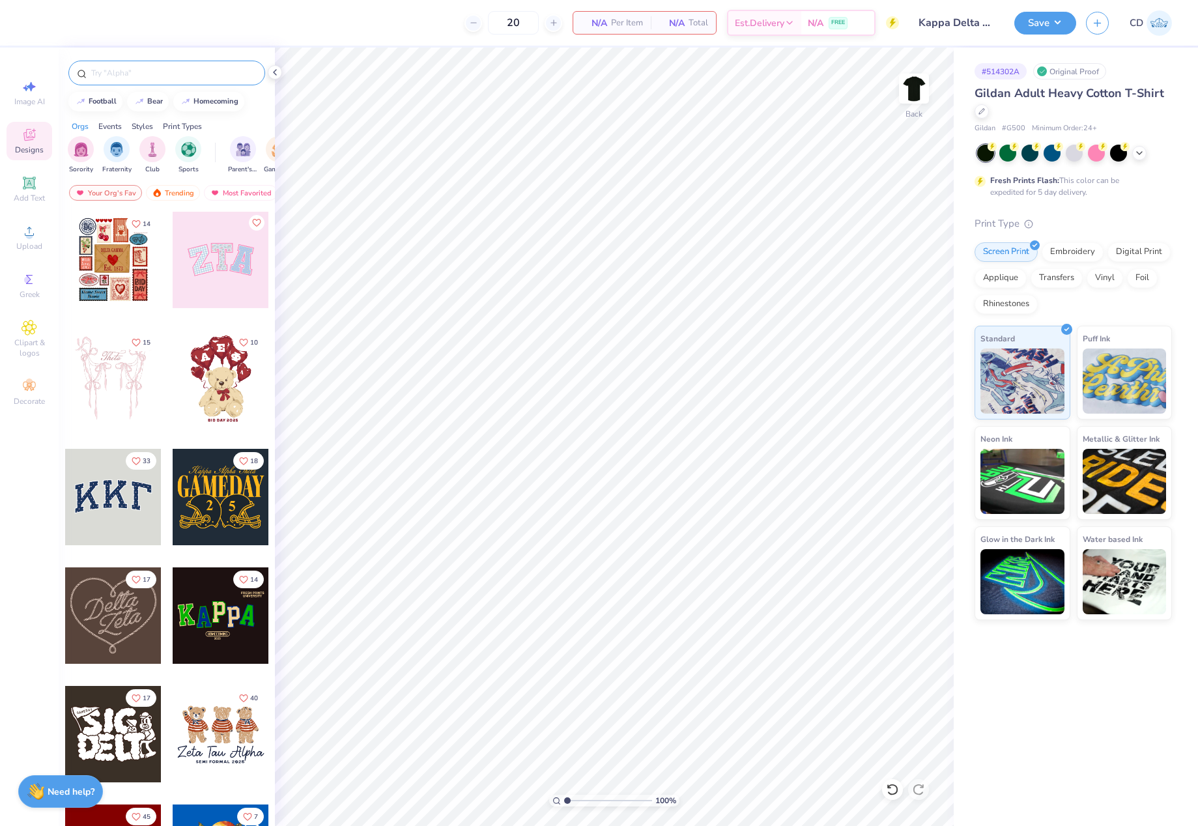
click at [134, 79] on input "text" at bounding box center [173, 72] width 167 height 13
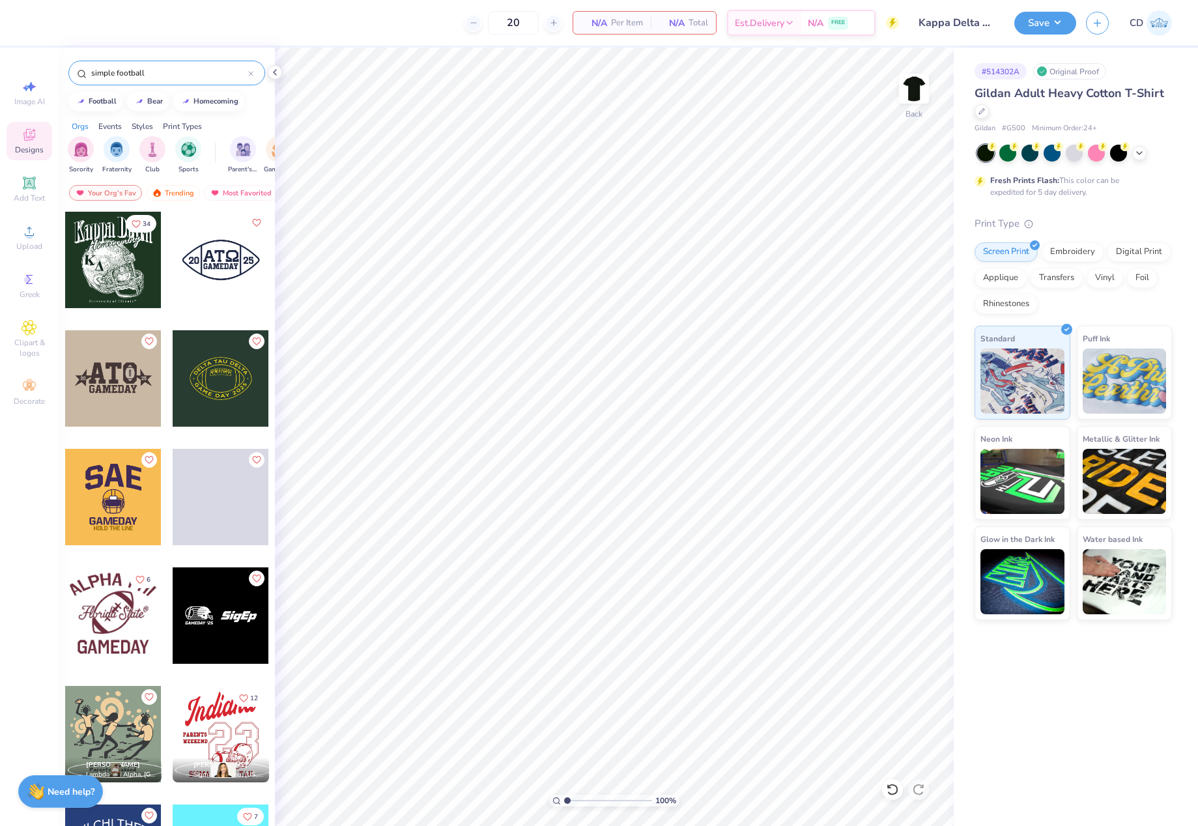
type input "simple football"
click at [113, 285] on div at bounding box center [113, 260] width 96 height 96
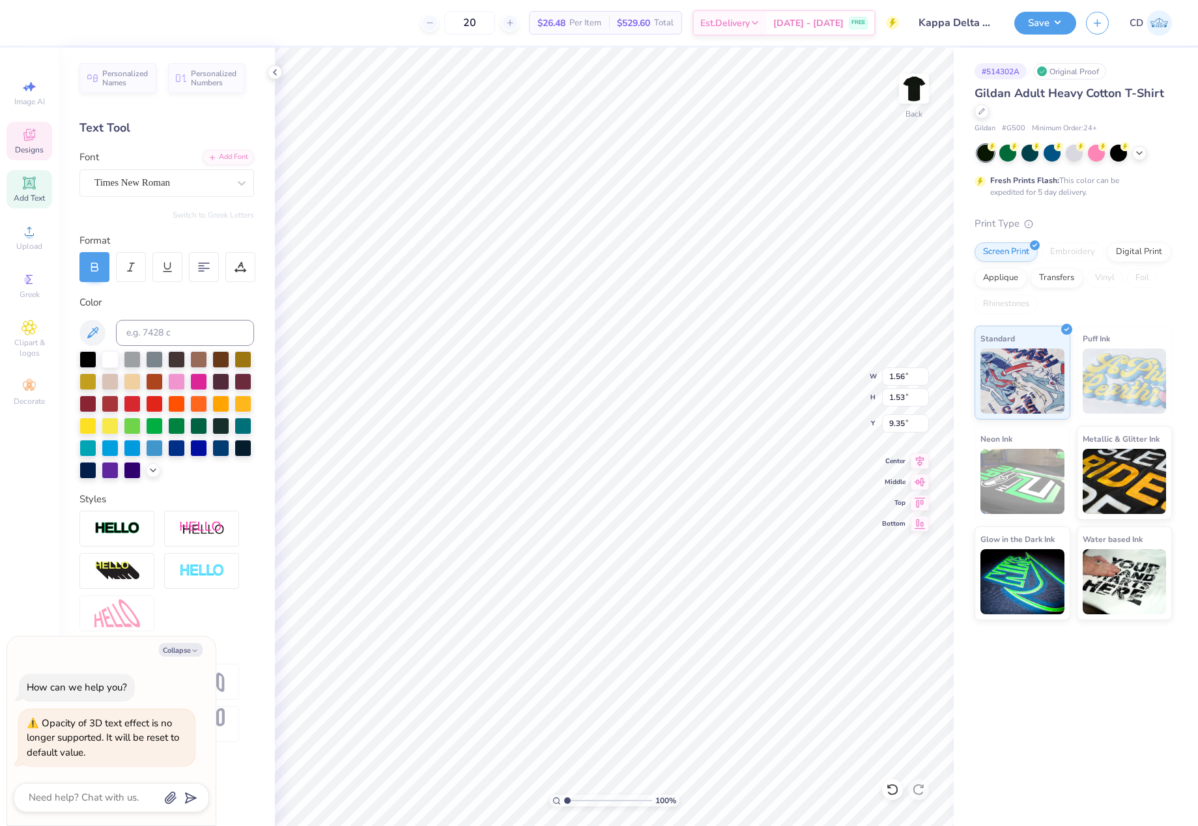
type textarea "x"
type input "9.03"
type input "8.48"
type input "6.36"
type textarea "x"
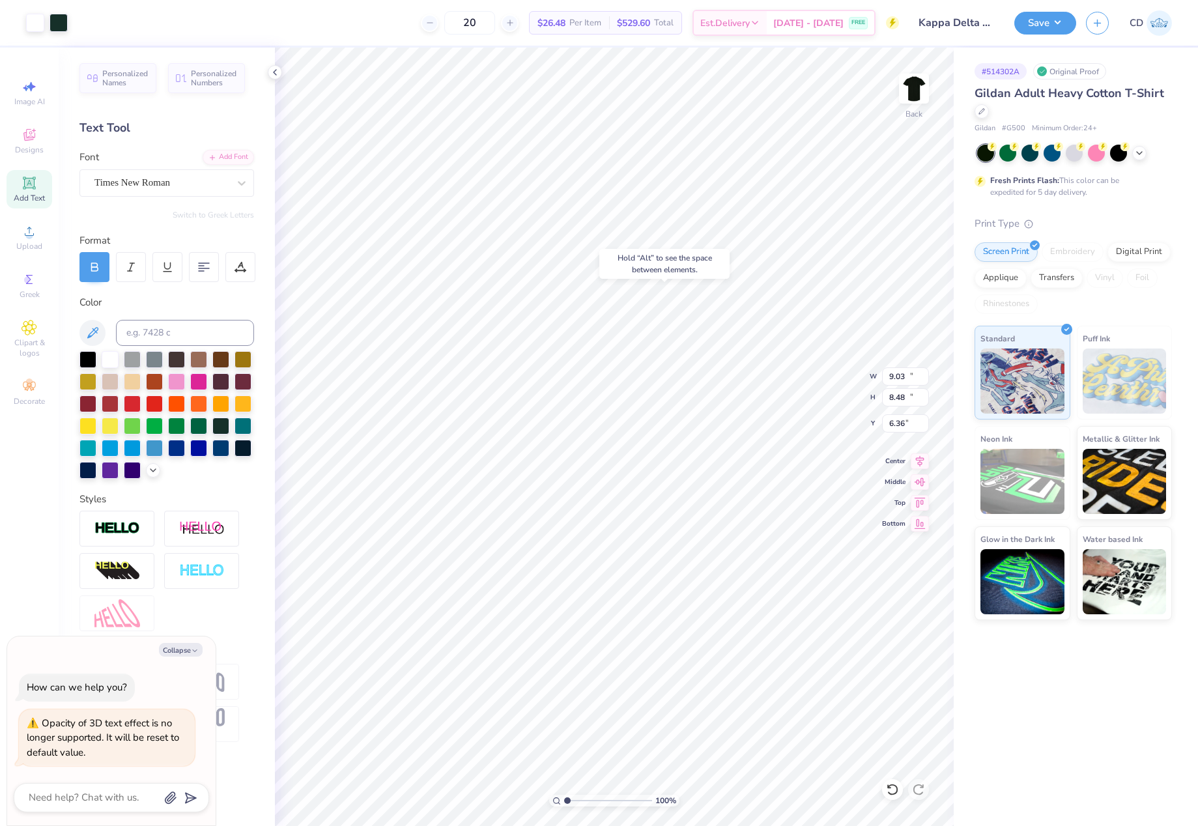
type input "11.46"
type input "12.59"
type input "3.00"
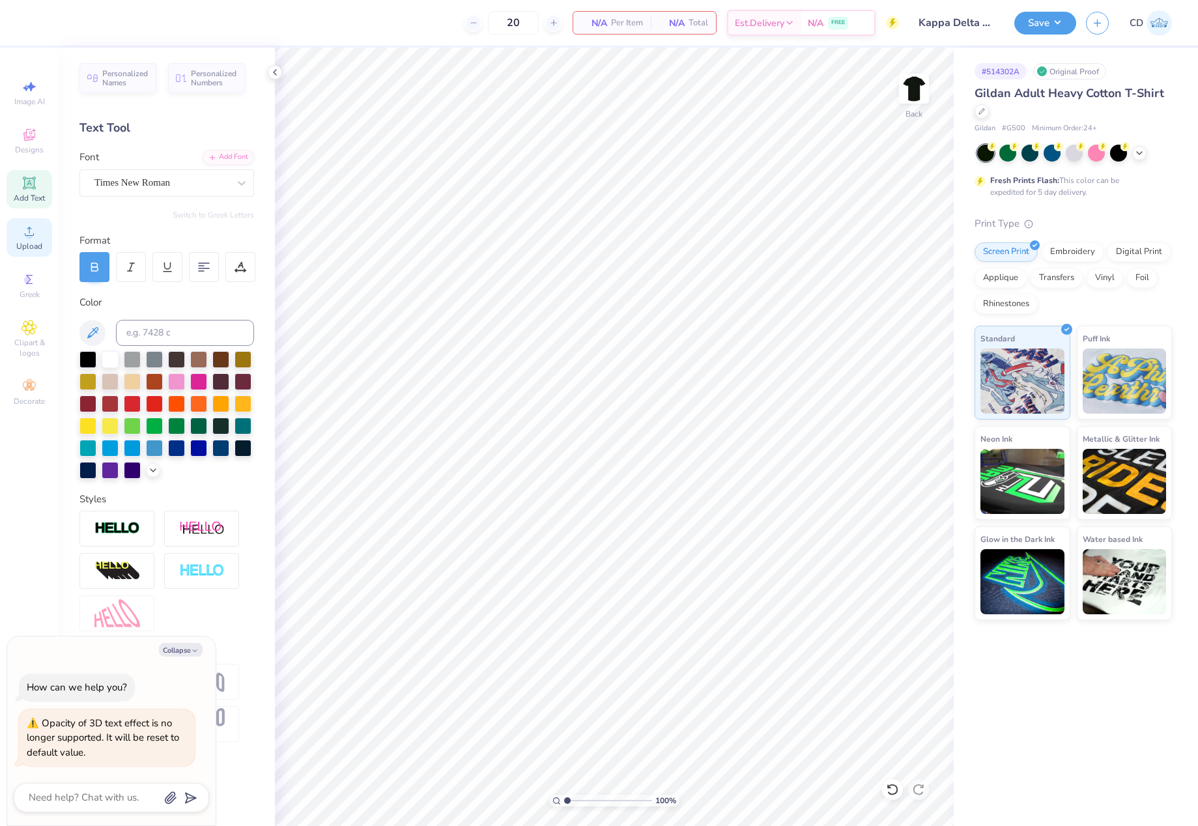
click at [36, 235] on icon at bounding box center [30, 231] width 16 height 16
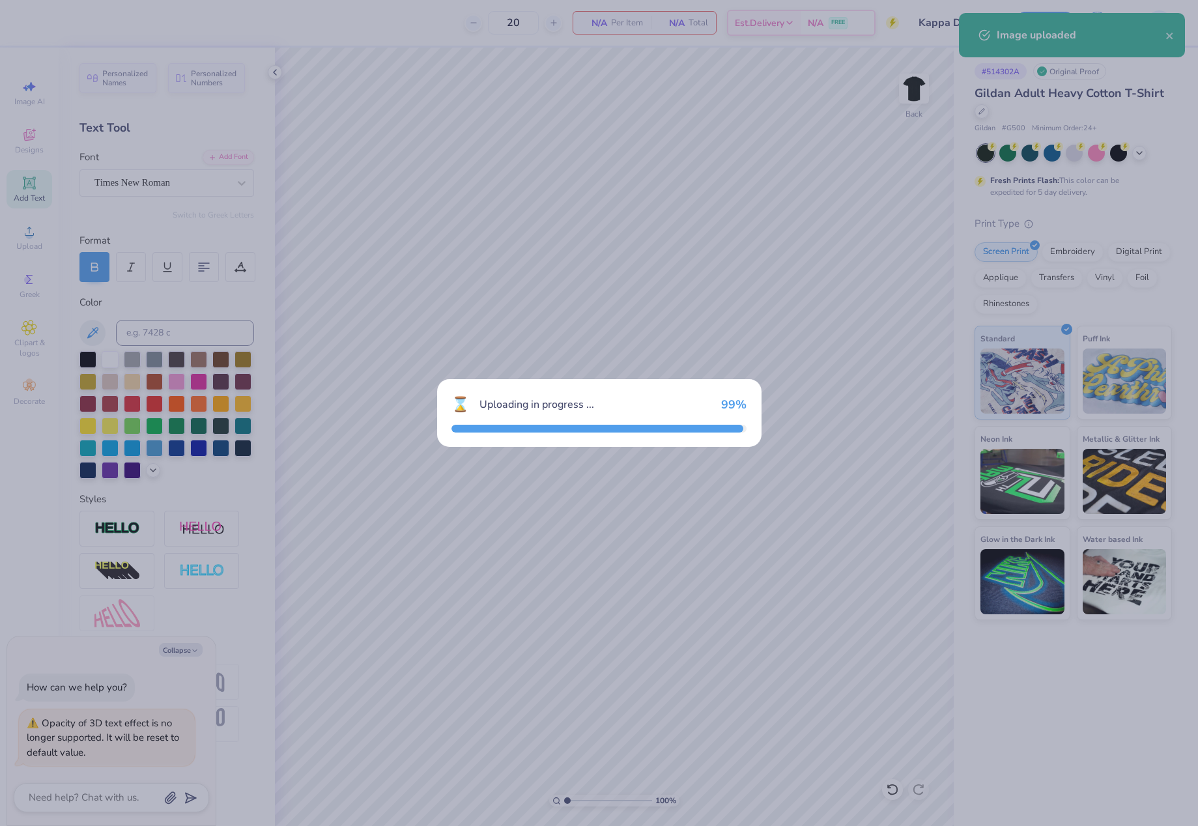
type textarea "x"
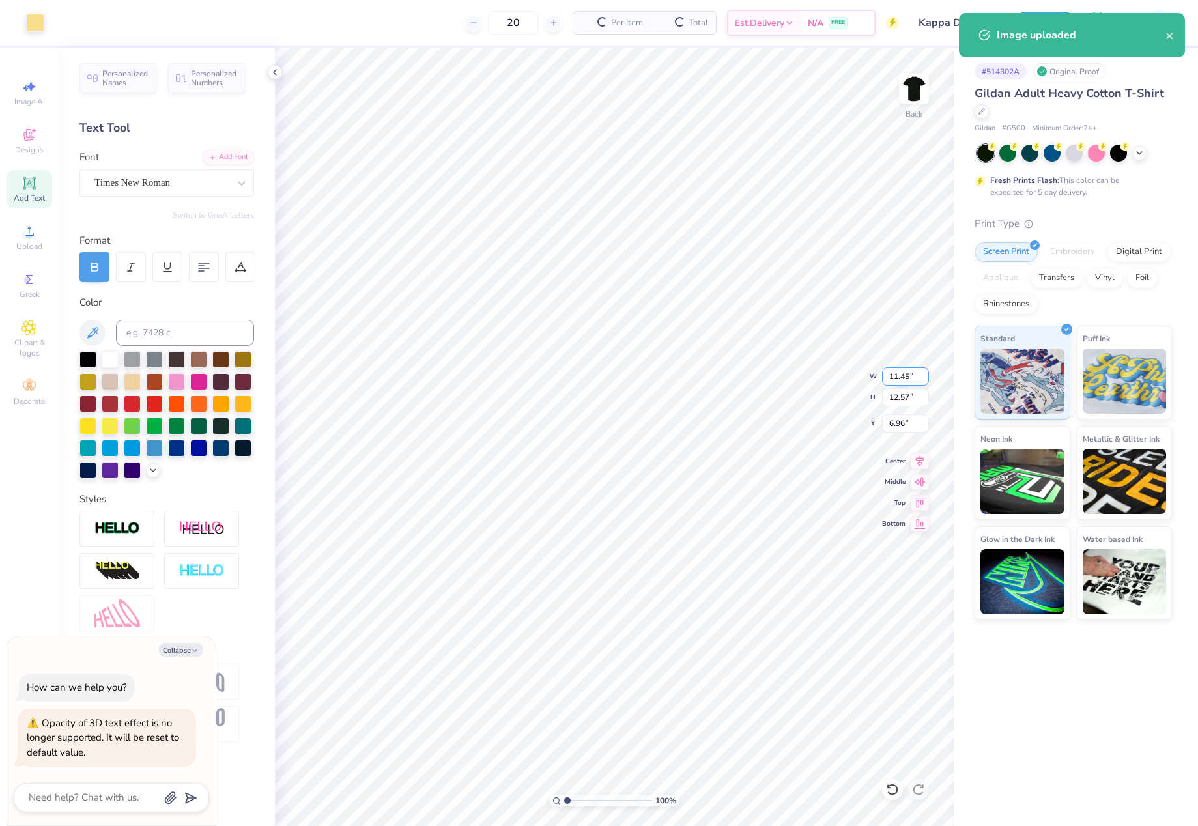
drag, startPoint x: 885, startPoint y: 374, endPoint x: 914, endPoint y: 382, distance: 30.3
click at [914, 382] on input "11.45" at bounding box center [905, 376] width 47 height 18
type input "12"
type textarea "x"
type input "12.00"
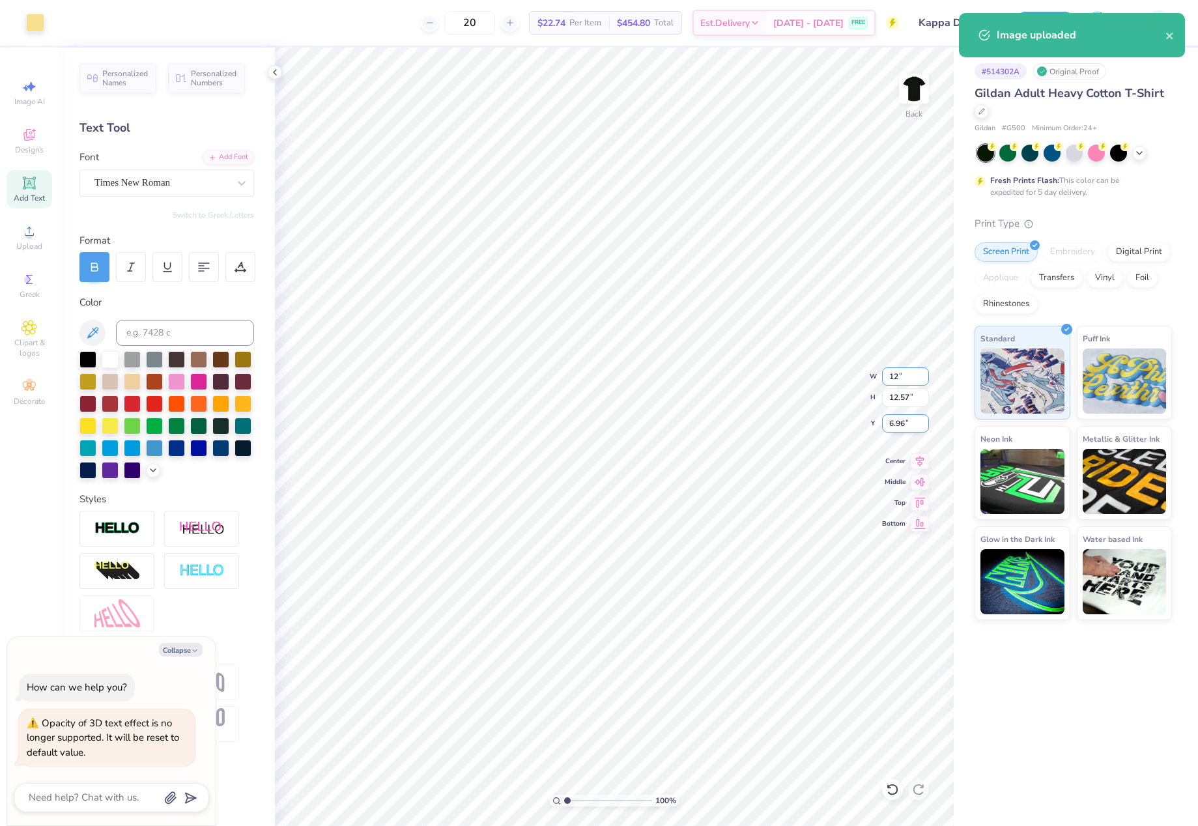
type input "13.17"
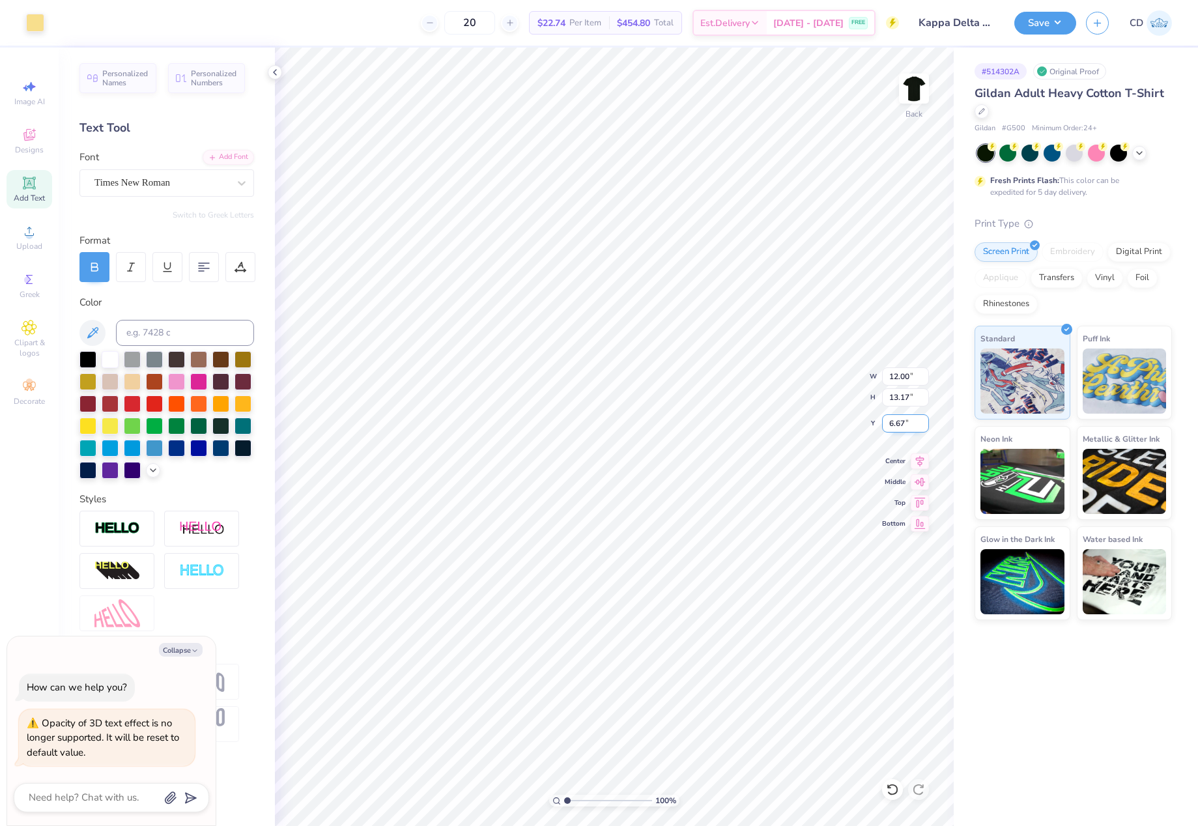
drag, startPoint x: 888, startPoint y: 421, endPoint x: 916, endPoint y: 417, distance: 28.3
click at [916, 417] on input "6.67" at bounding box center [905, 423] width 47 height 18
type input "3"
type textarea "x"
type input "3.00"
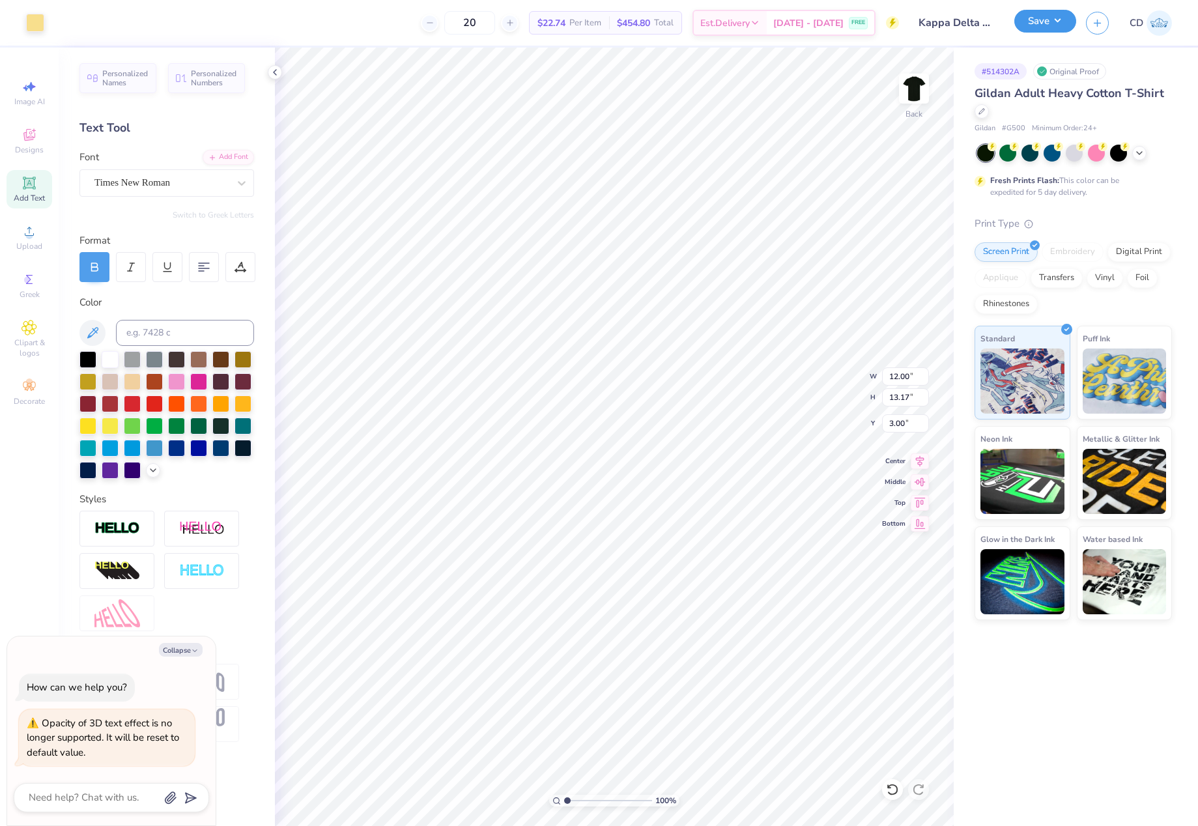
click at [1022, 26] on button "Save" at bounding box center [1045, 21] width 62 height 23
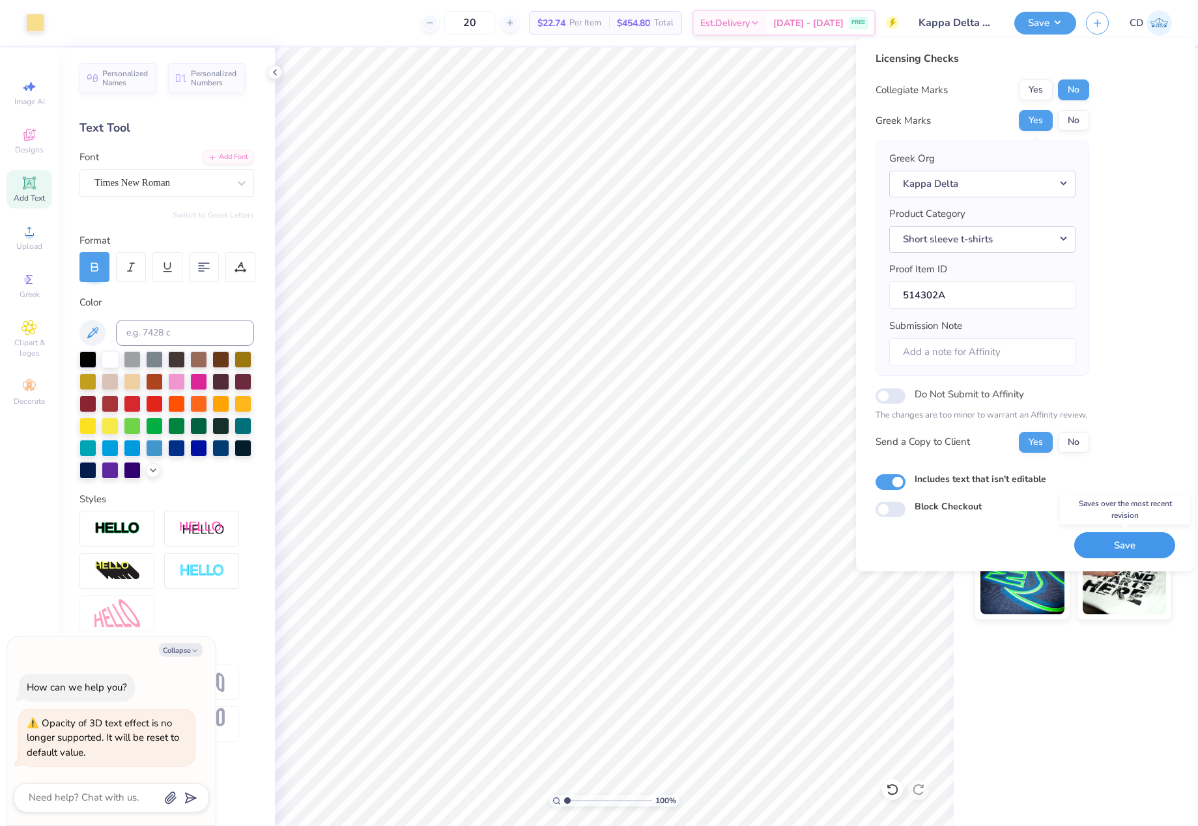
click at [1128, 545] on button "Save" at bounding box center [1124, 545] width 101 height 27
type textarea "x"
